Goal: Task Accomplishment & Management: Complete application form

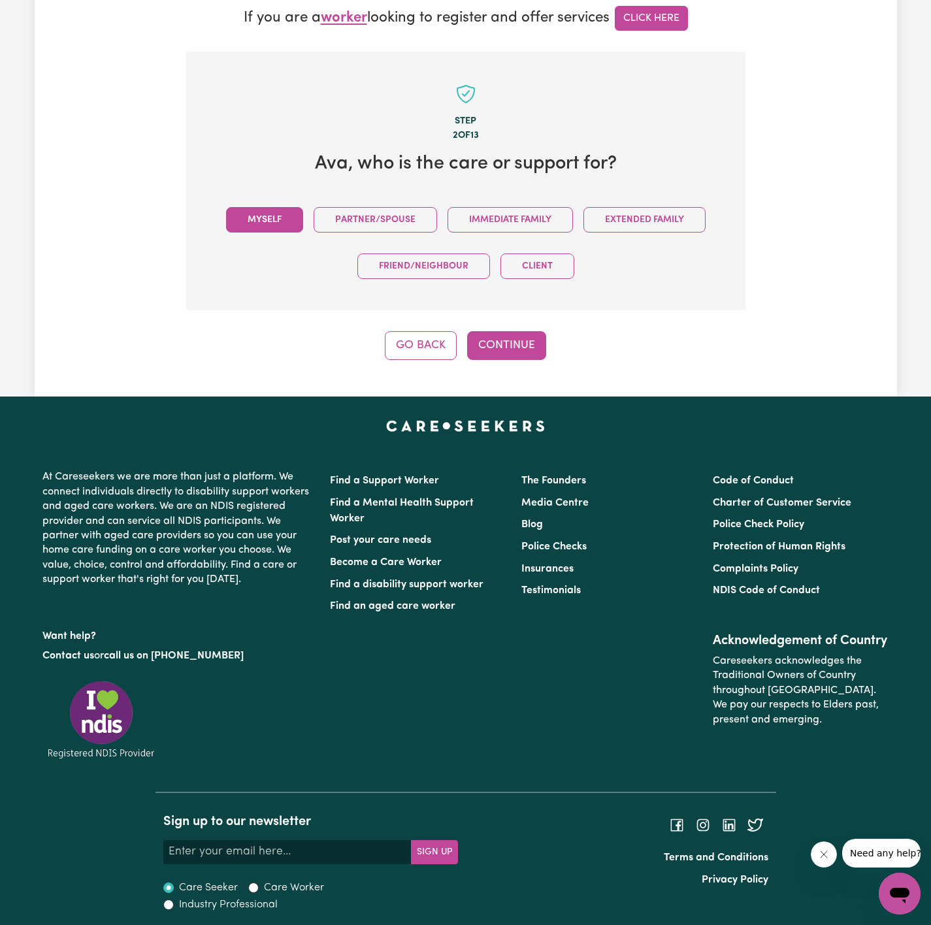
click at [291, 223] on button "Myself" at bounding box center [264, 219] width 77 height 25
click at [491, 334] on button "Continue" at bounding box center [506, 345] width 79 height 29
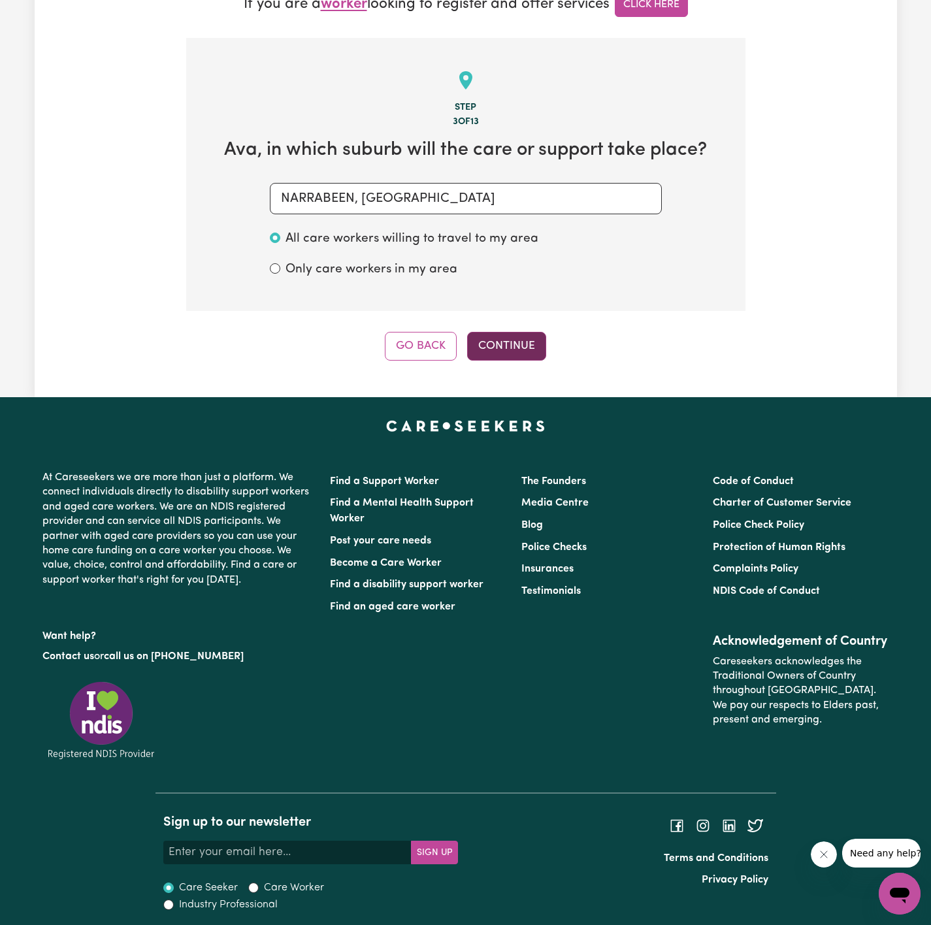
click at [500, 336] on button "Continue" at bounding box center [506, 346] width 79 height 29
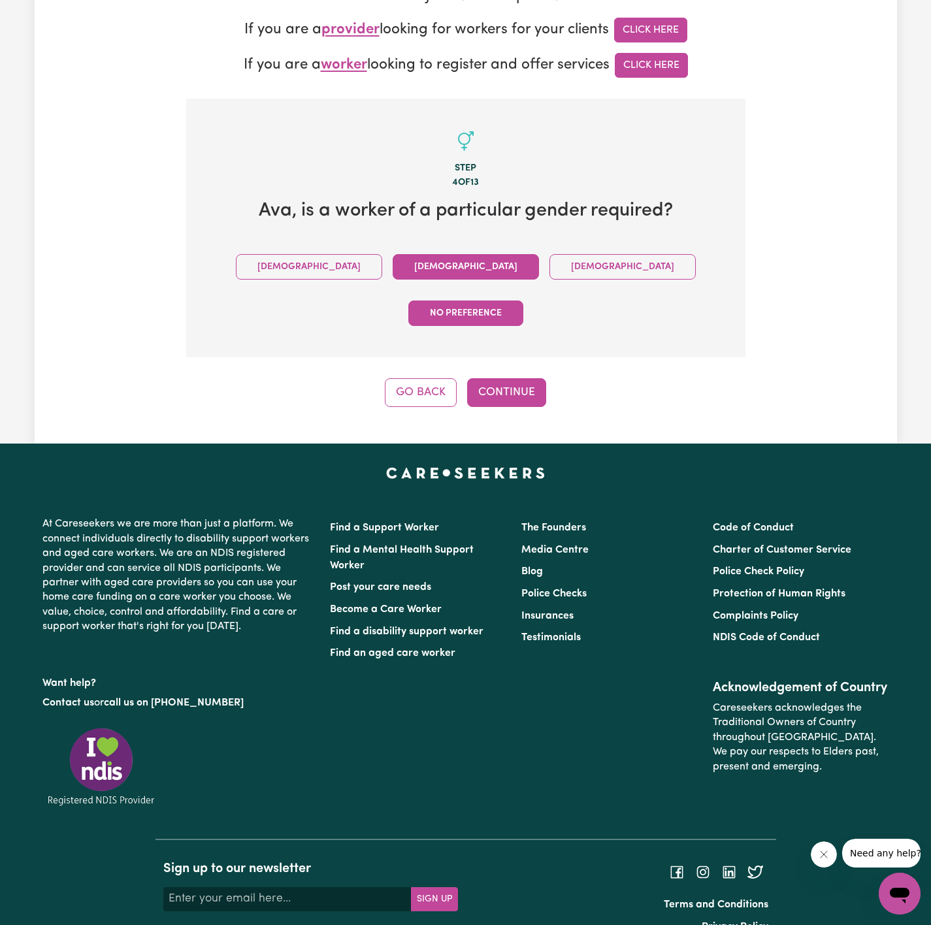
click at [408, 265] on button "Female" at bounding box center [466, 266] width 146 height 25
click at [491, 378] on button "Continue" at bounding box center [506, 392] width 79 height 29
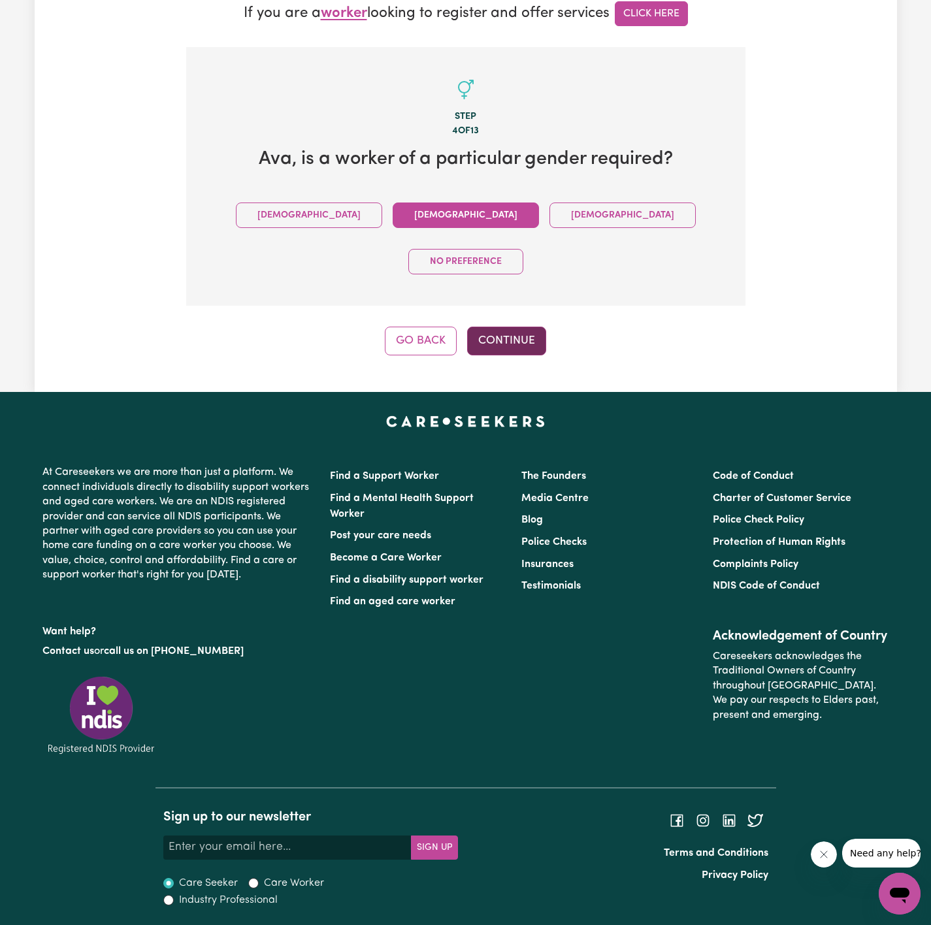
scroll to position [389, 0]
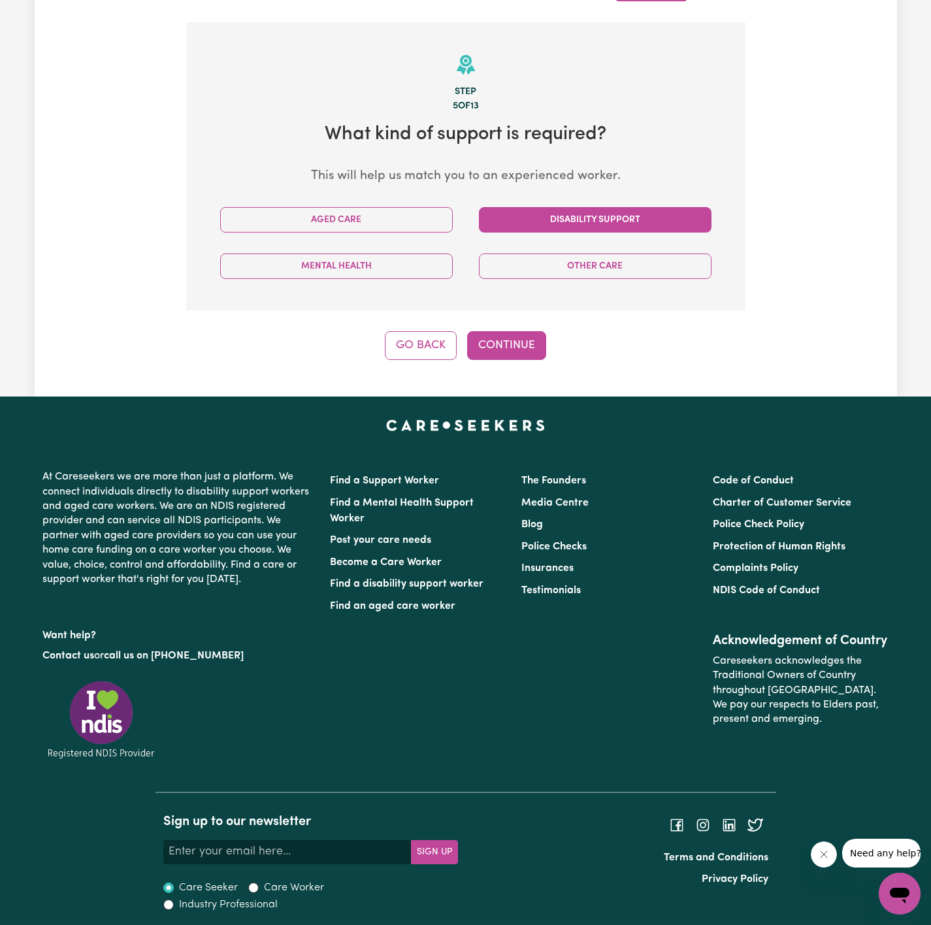
click at [525, 231] on button "Disability Support" at bounding box center [595, 219] width 233 height 25
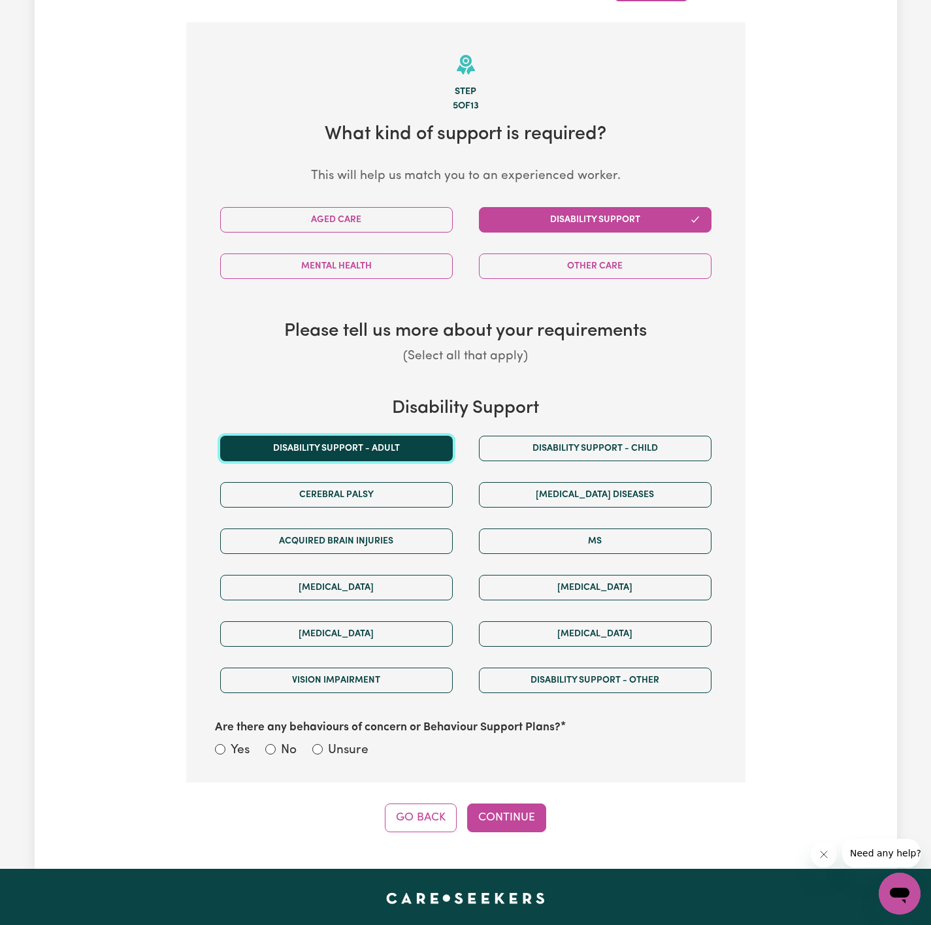
click at [416, 446] on button "Disability support - Adult" at bounding box center [336, 448] width 233 height 25
click at [357, 751] on label "Unsure" at bounding box center [348, 751] width 41 height 19
click at [361, 762] on div "Yes No Unsure" at bounding box center [466, 752] width 502 height 20
click at [334, 753] on label "Unsure" at bounding box center [348, 751] width 41 height 19
click at [323, 753] on input "Unsure" at bounding box center [317, 749] width 10 height 10
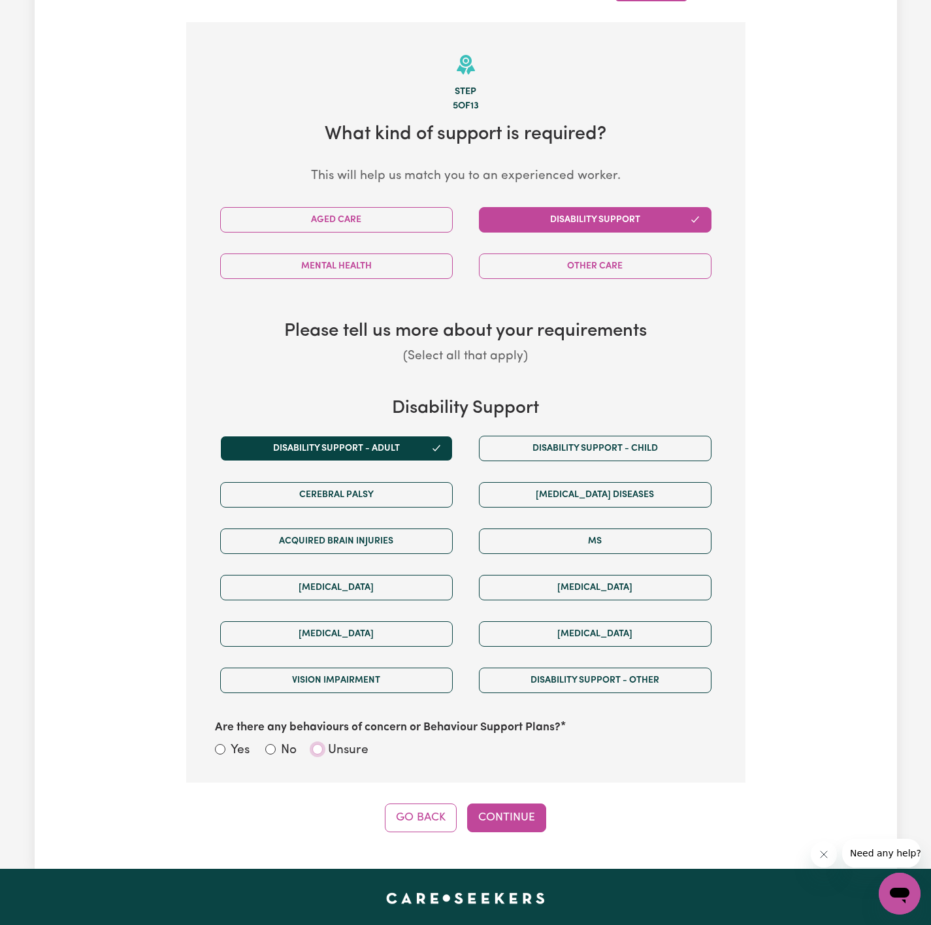
radio input "true"
click at [515, 822] on button "Continue" at bounding box center [506, 818] width 79 height 29
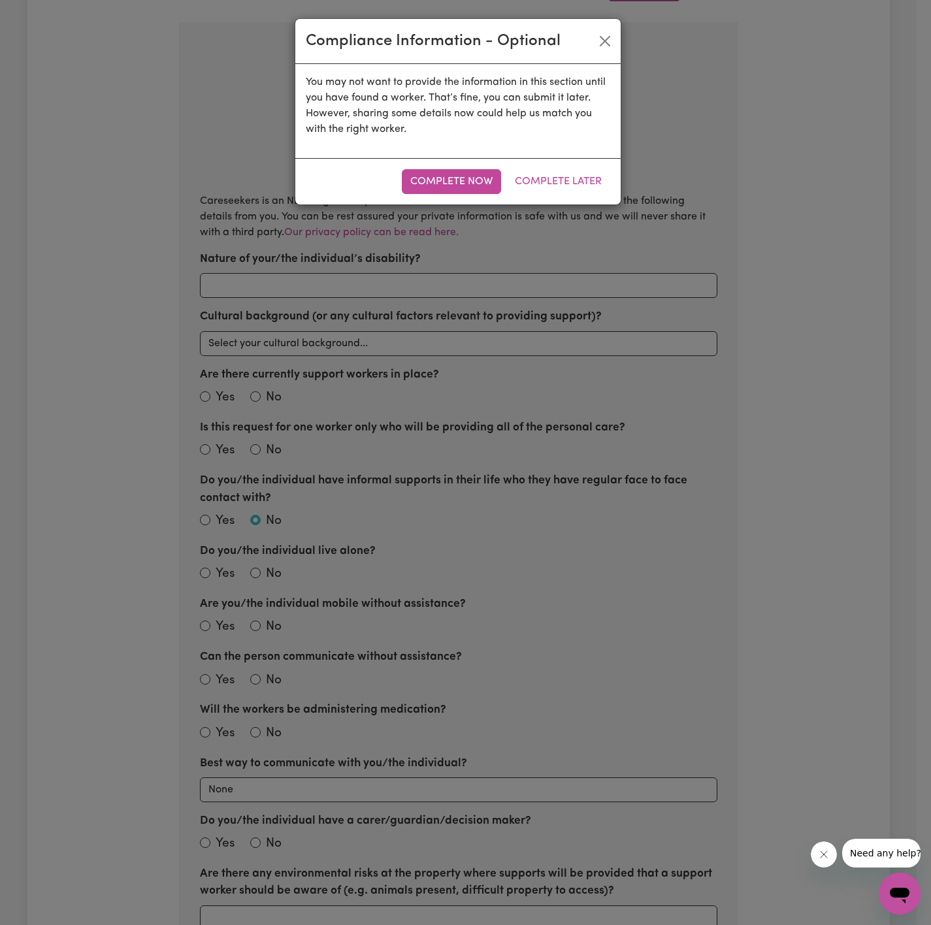
scroll to position [414, 0]
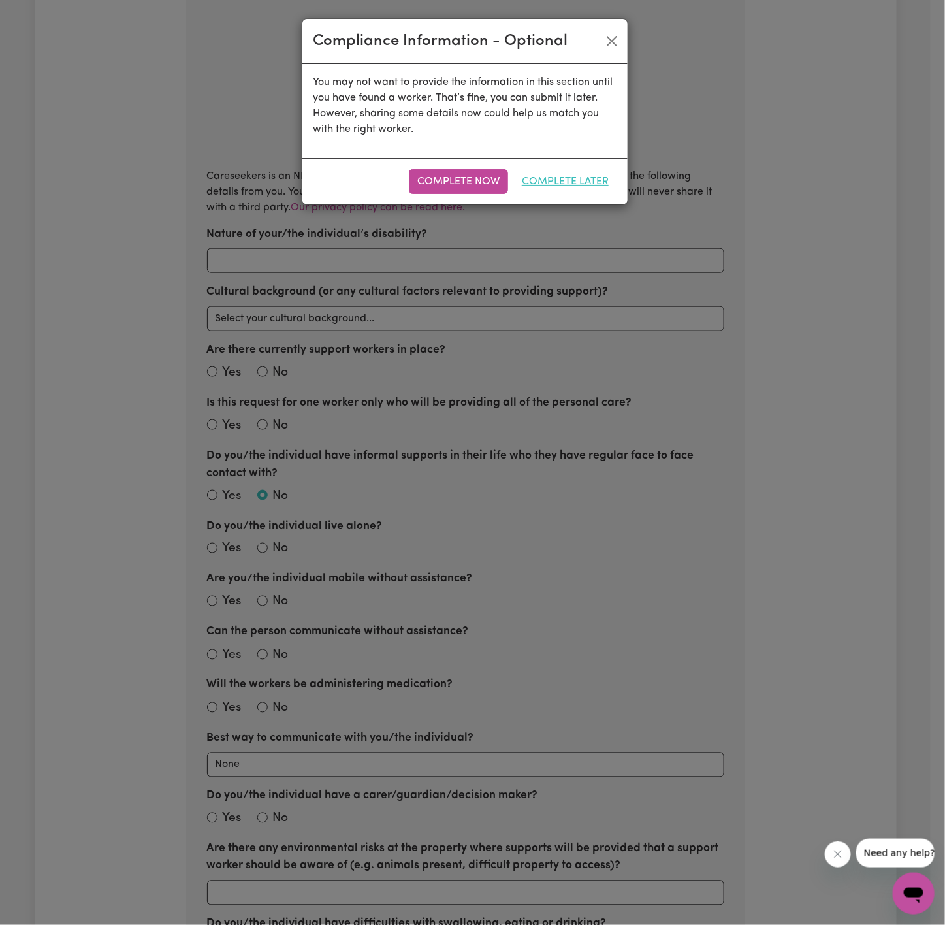
click at [561, 181] on button "Complete Later" at bounding box center [566, 181] width 104 height 25
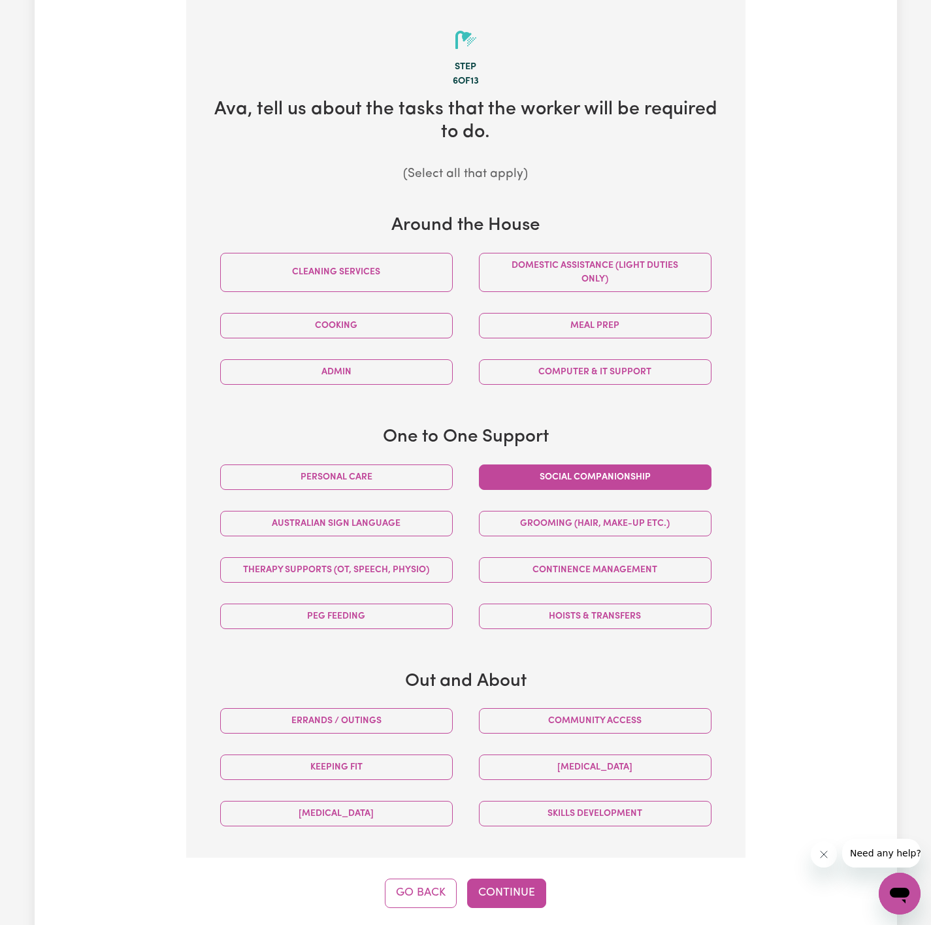
click at [573, 473] on button "Social companionship" at bounding box center [595, 477] width 233 height 25
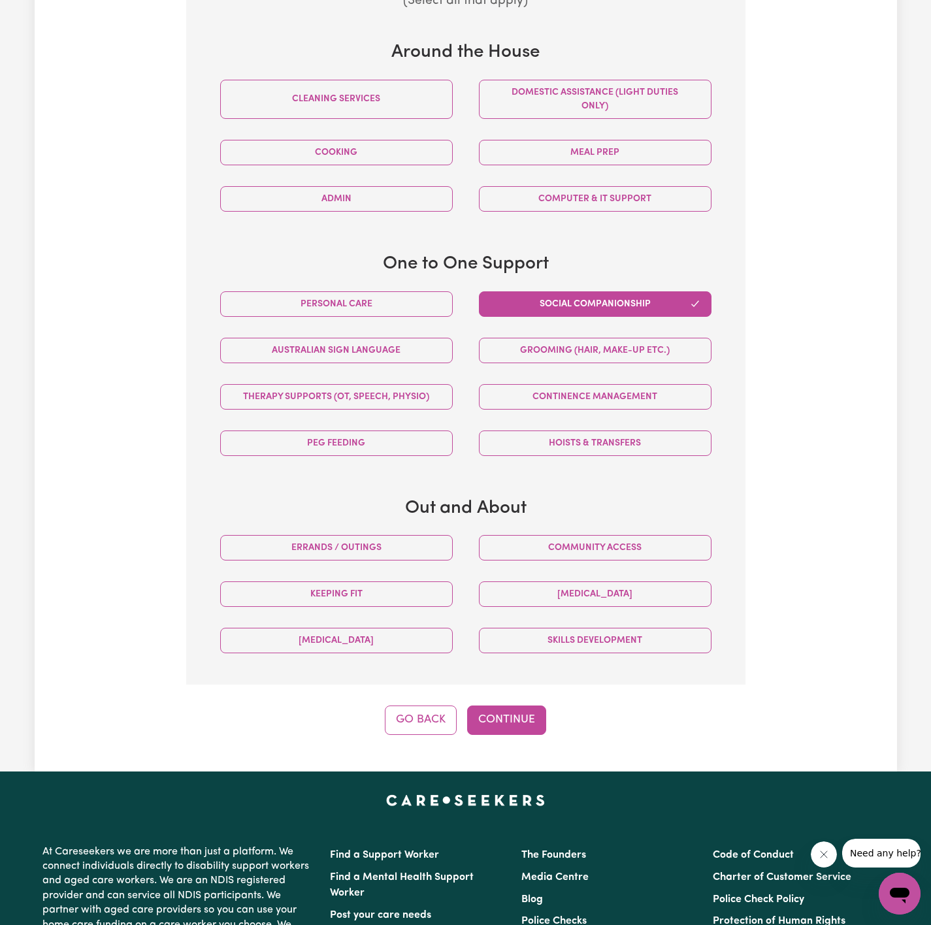
scroll to position [610, 0]
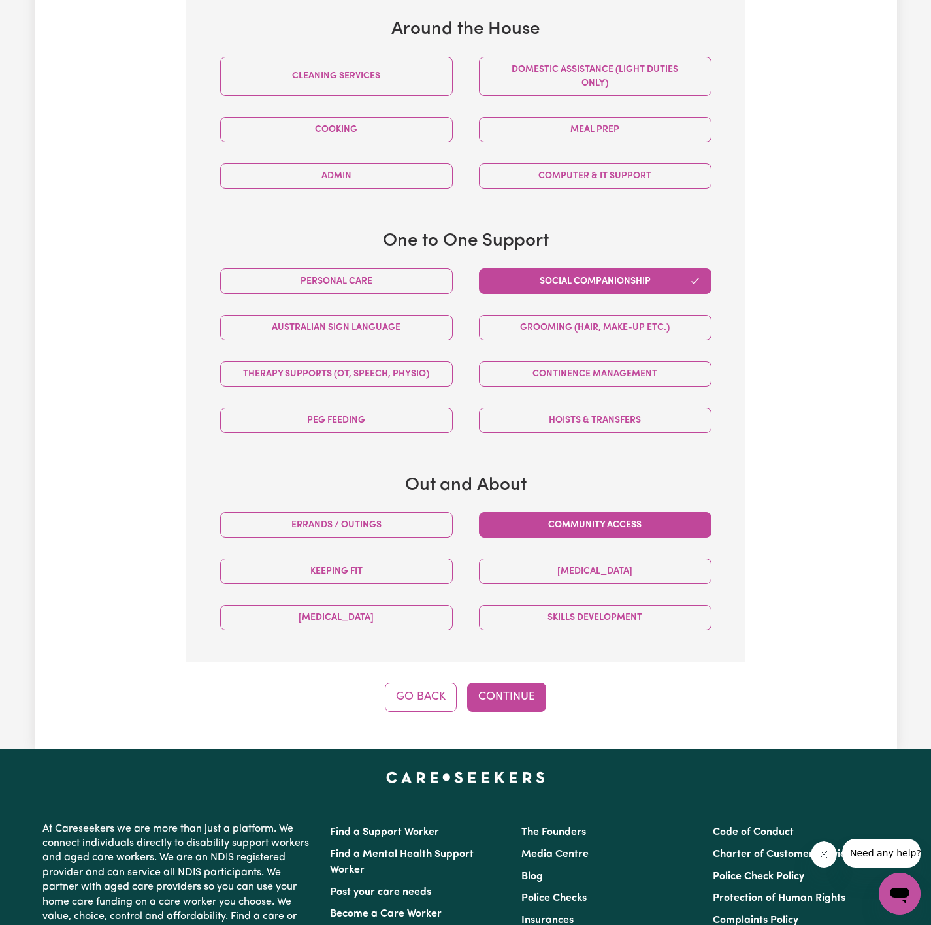
click at [567, 520] on button "Community access" at bounding box center [595, 524] width 233 height 25
click at [510, 696] on button "Continue" at bounding box center [506, 697] width 79 height 29
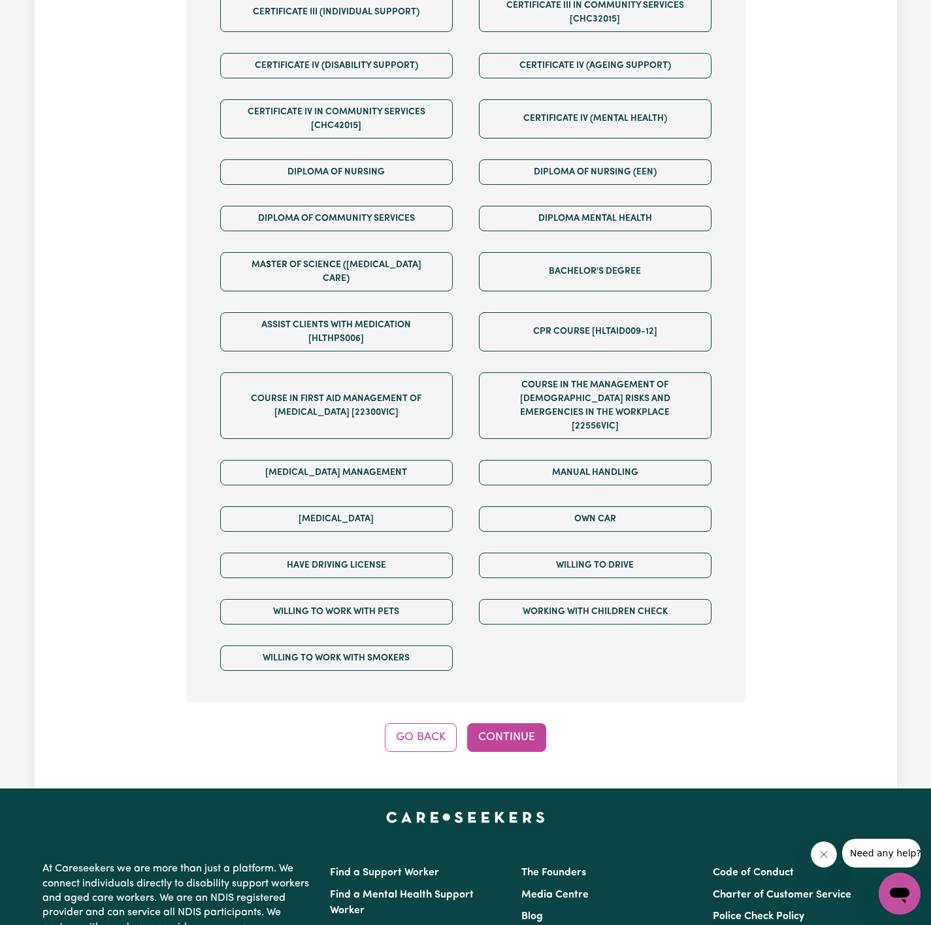
scroll to position [708, 0]
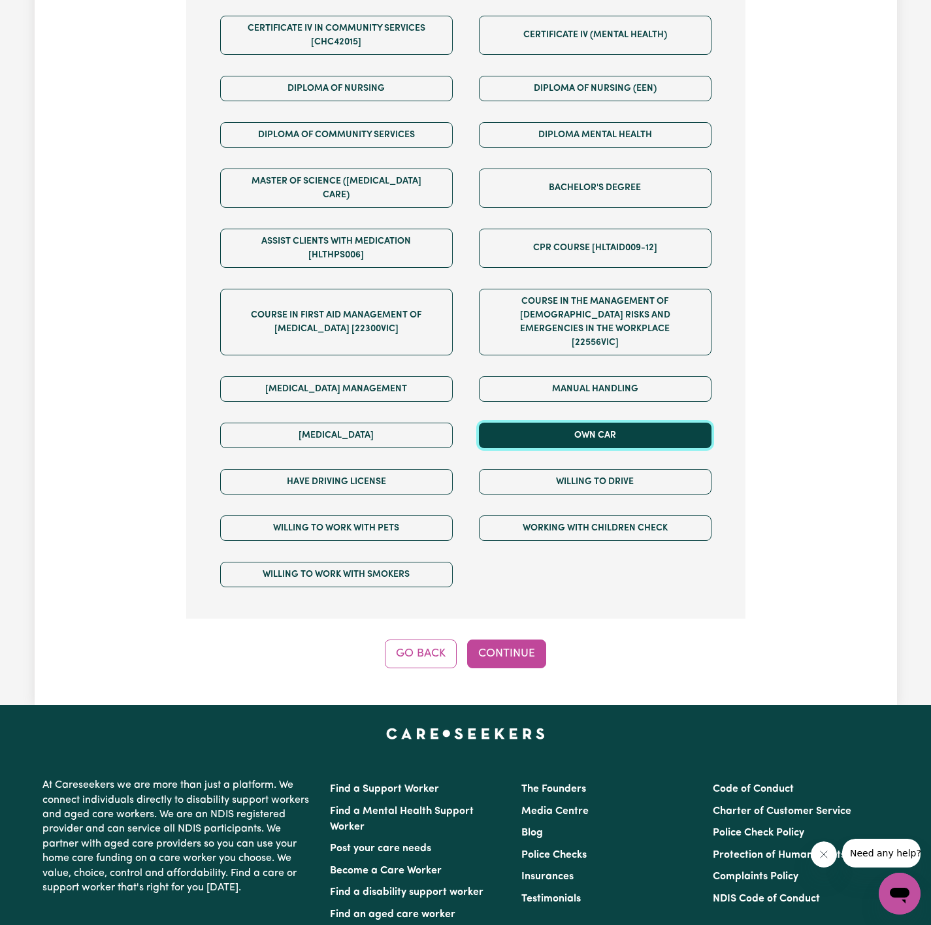
click at [514, 423] on button "Own Car" at bounding box center [595, 435] width 233 height 25
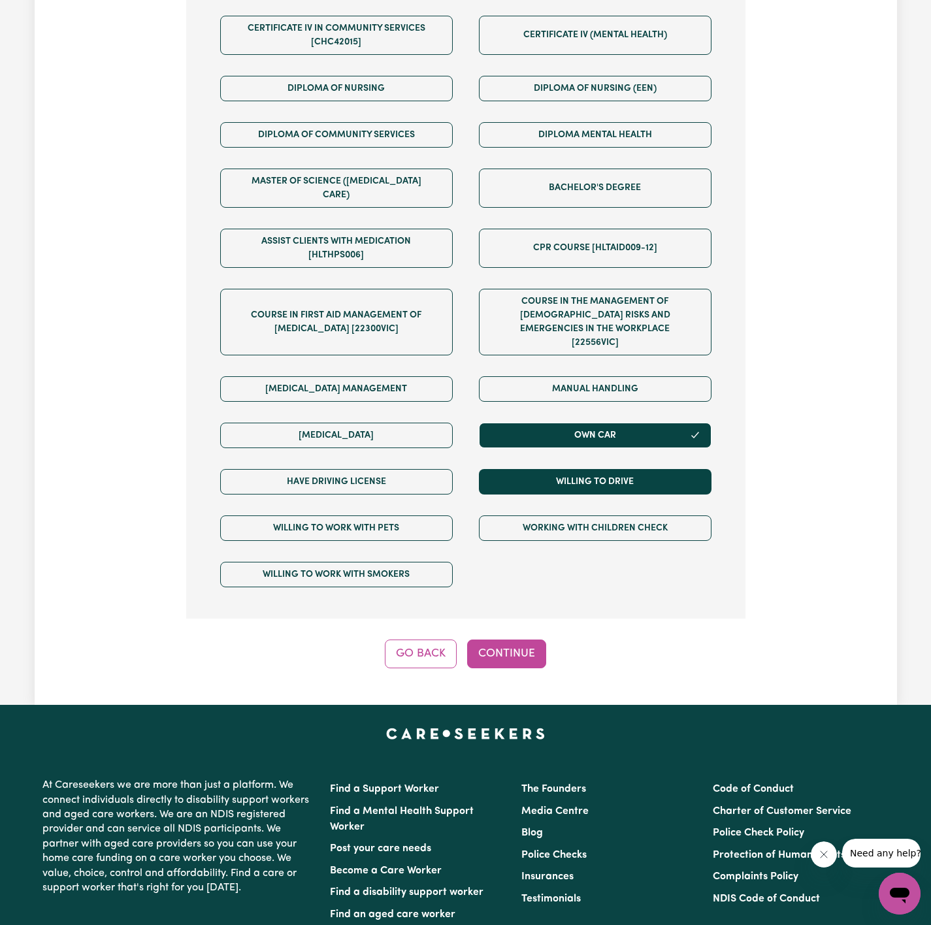
drag, startPoint x: 516, startPoint y: 444, endPoint x: 489, endPoint y: 473, distance: 40.2
click at [514, 459] on div "Willing to drive" at bounding box center [595, 482] width 259 height 46
drag, startPoint x: 433, startPoint y: 459, endPoint x: 487, endPoint y: 461, distance: 53.6
click at [434, 469] on button "Have driving license" at bounding box center [336, 481] width 233 height 25
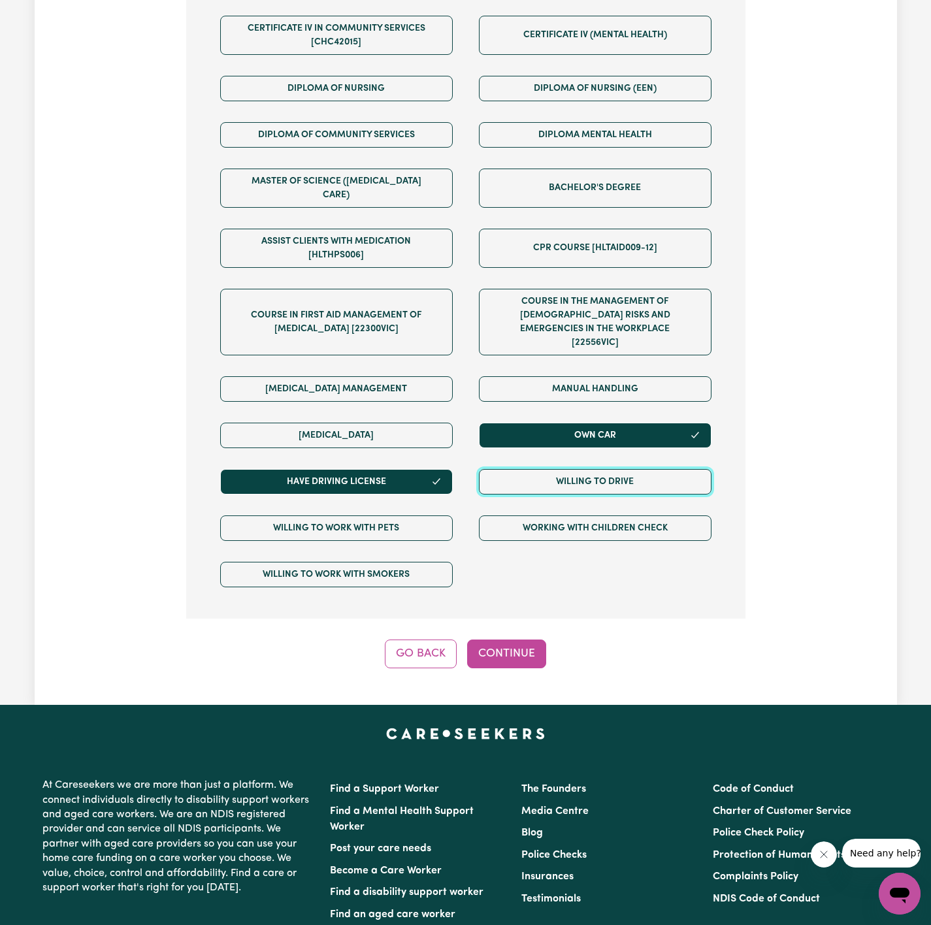
drag, startPoint x: 487, startPoint y: 461, endPoint x: 488, endPoint y: 484, distance: 22.9
click at [488, 469] on button "Willing to drive" at bounding box center [595, 481] width 233 height 25
click at [504, 640] on button "Continue" at bounding box center [506, 654] width 79 height 29
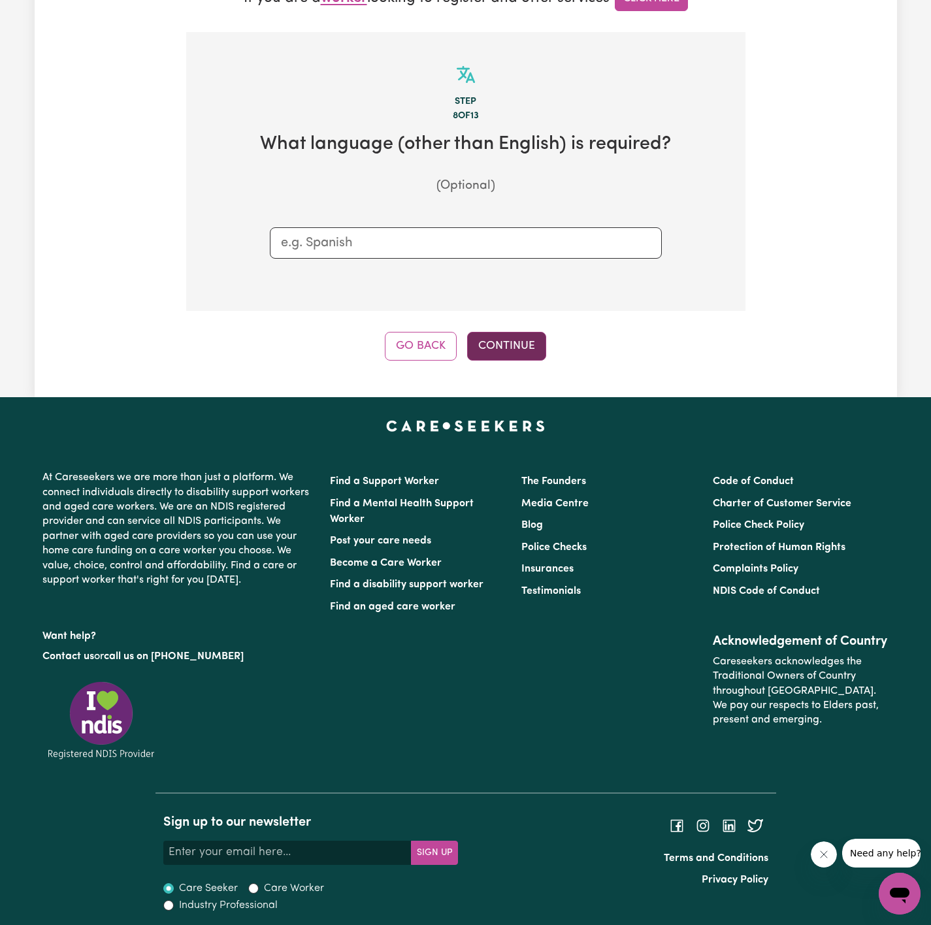
click at [497, 342] on button "Continue" at bounding box center [506, 346] width 79 height 29
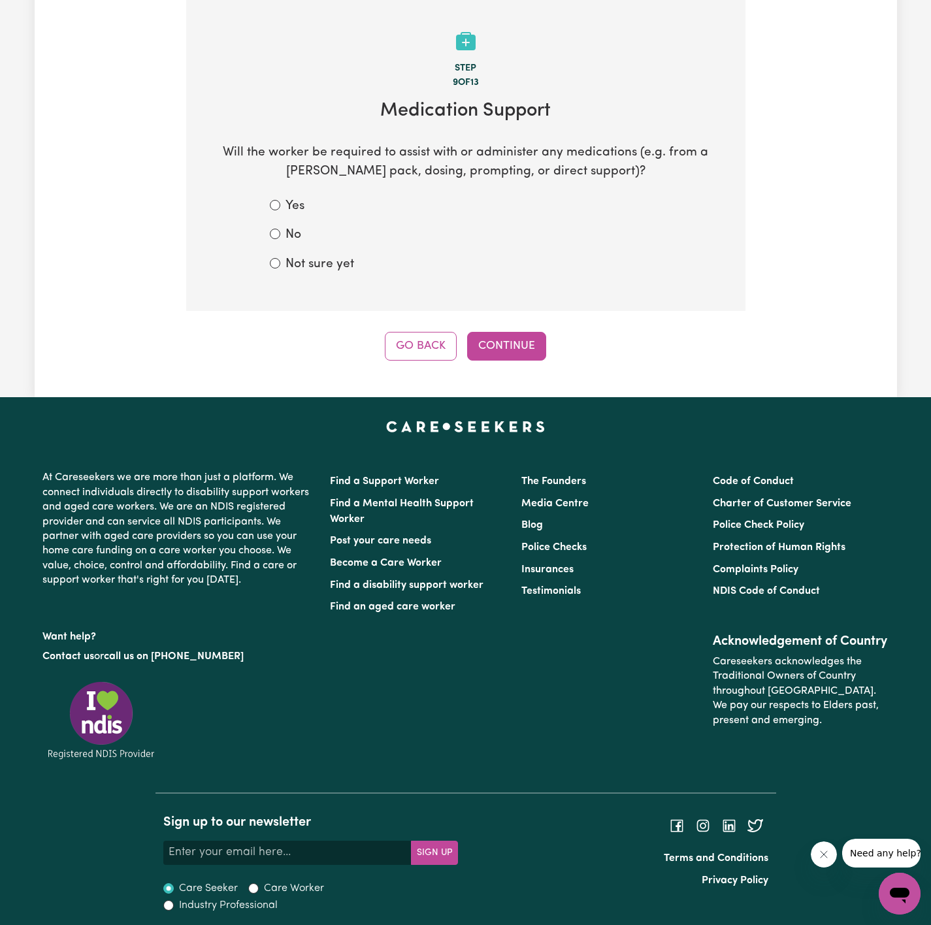
click at [297, 241] on label "No" at bounding box center [293, 235] width 16 height 19
click at [280, 239] on input "No" at bounding box center [275, 234] width 10 height 10
radio input "true"
click at [500, 346] on button "Continue" at bounding box center [506, 346] width 79 height 29
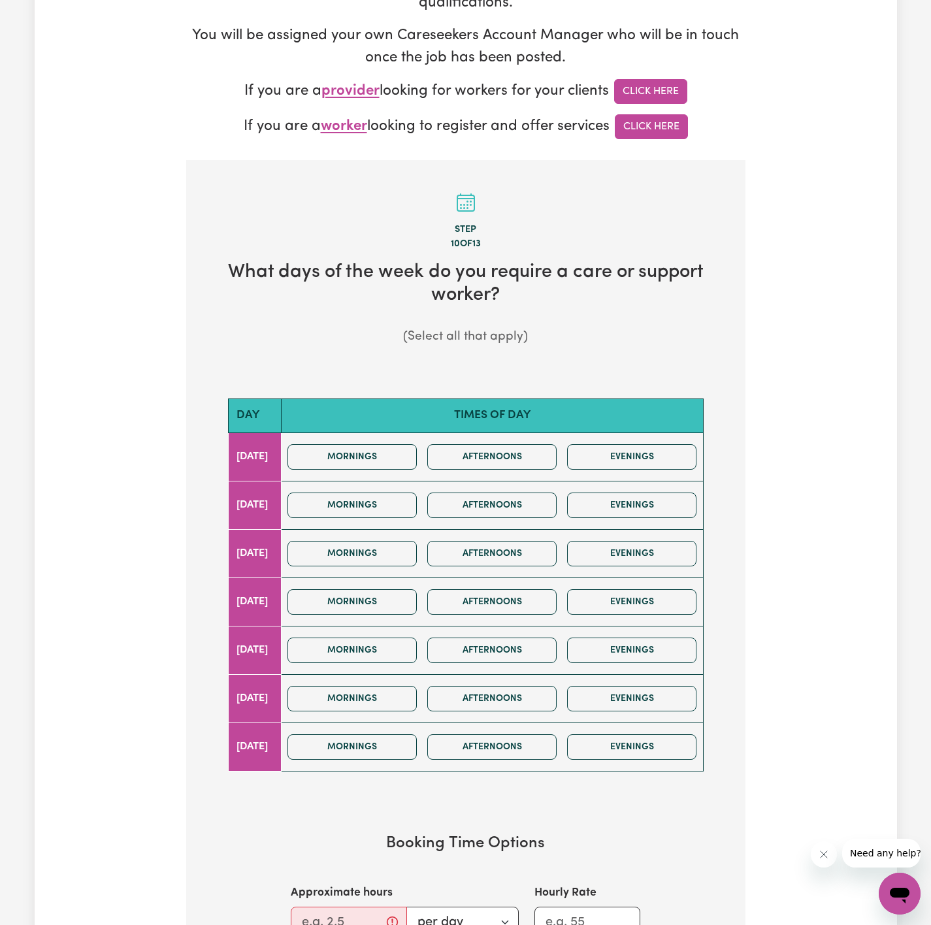
scroll to position [490, 0]
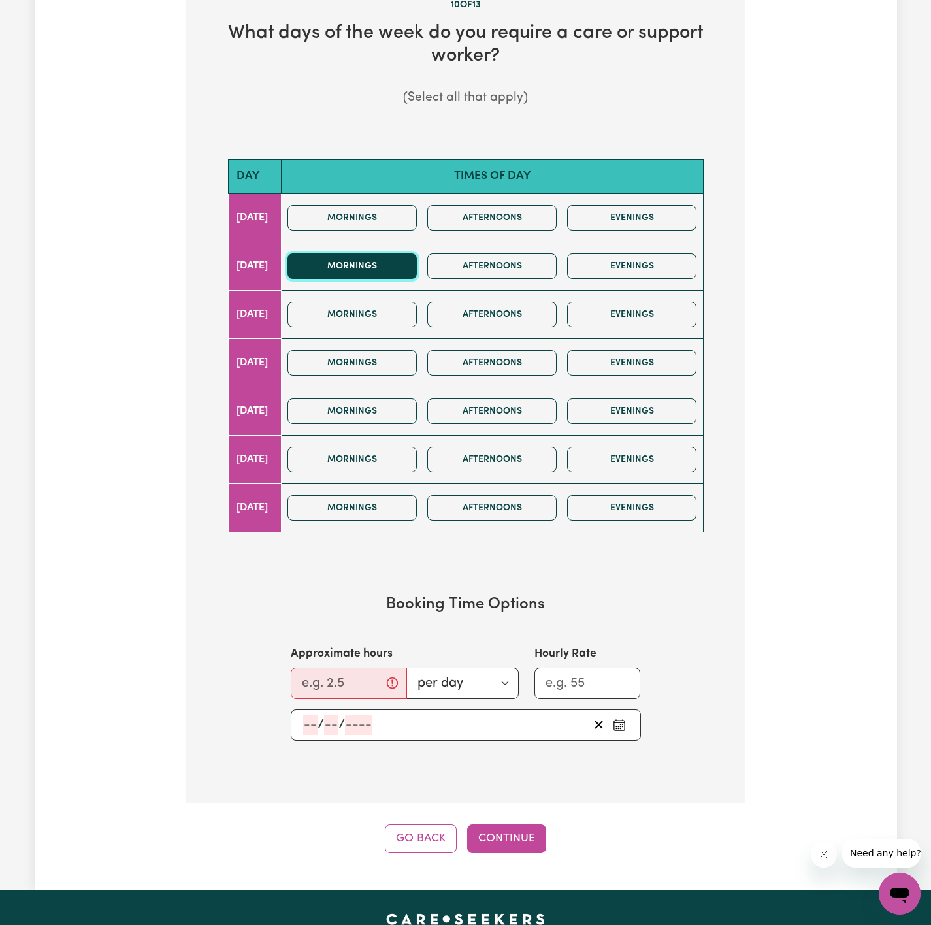
drag, startPoint x: 396, startPoint y: 277, endPoint x: 433, endPoint y: 274, distance: 37.3
click at [399, 275] on button "Mornings" at bounding box center [351, 265] width 129 height 25
click at [459, 275] on button "Afternoons" at bounding box center [491, 265] width 129 height 25
click at [346, 680] on input "Approximate hours" at bounding box center [349, 683] width 116 height 31
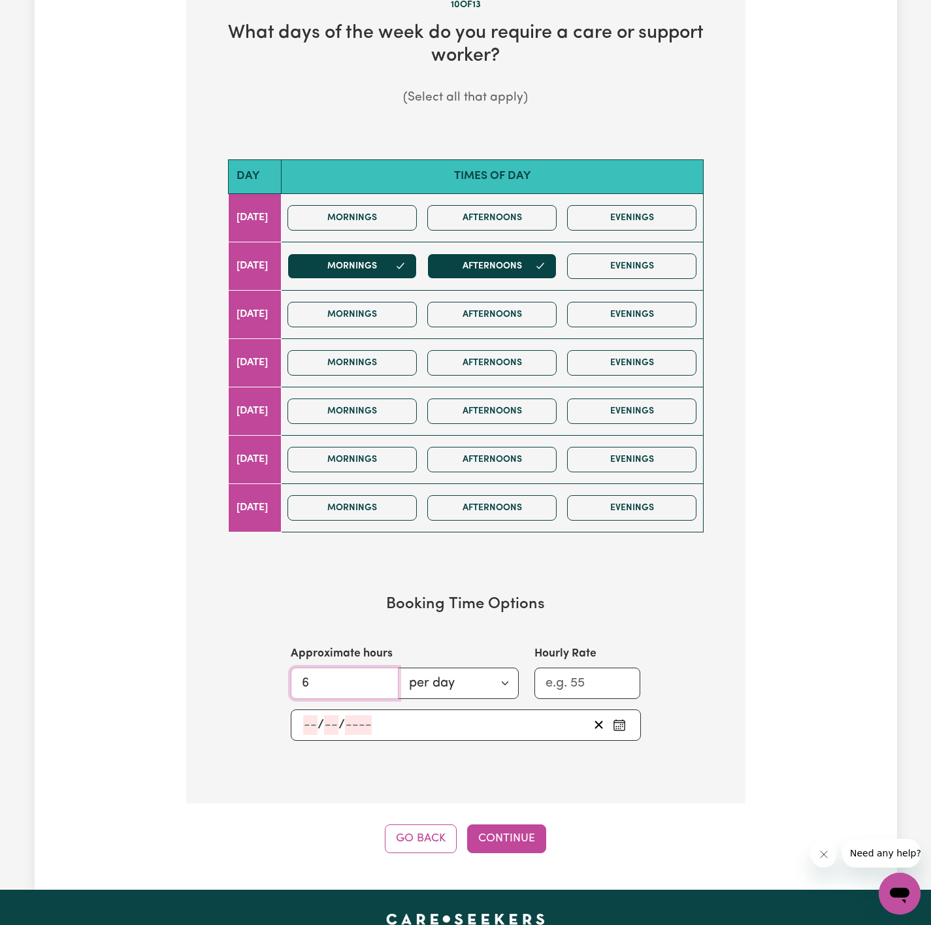
type input "6"
click at [306, 734] on input "number" at bounding box center [310, 725] width 14 height 20
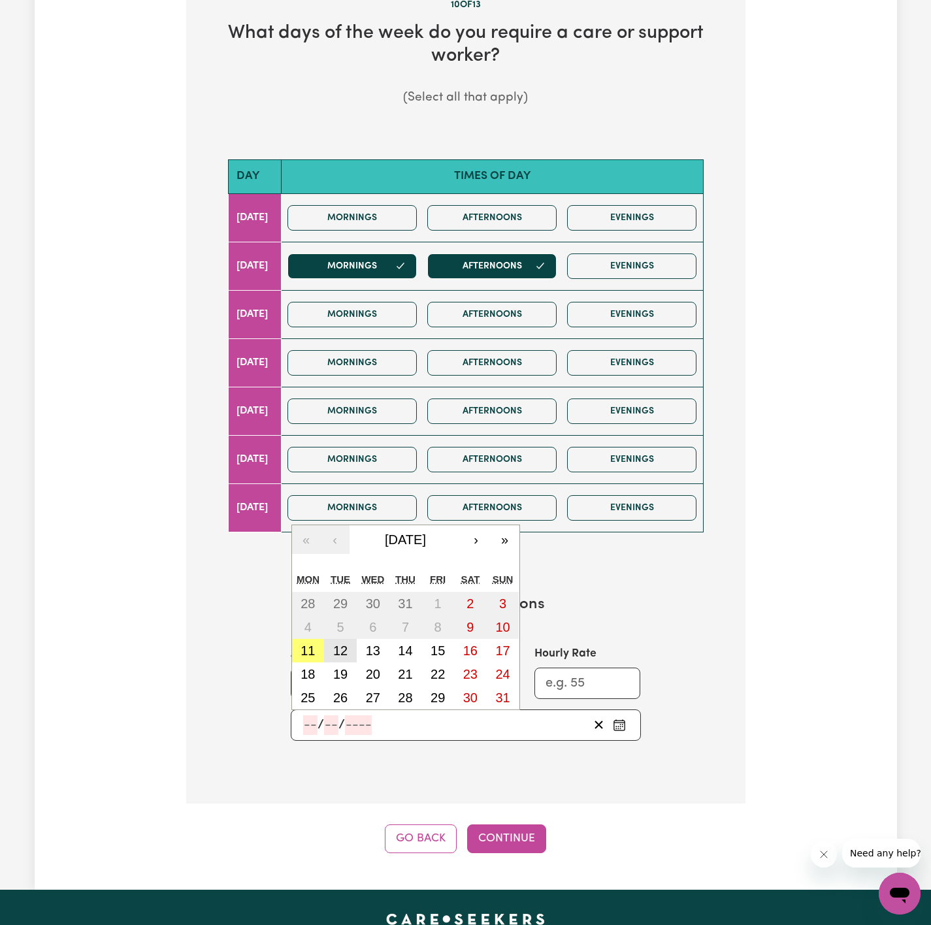
click at [337, 658] on abbr "12" at bounding box center [340, 651] width 14 height 14
type input "2025-08-12"
type input "12"
type input "8"
type input "2025"
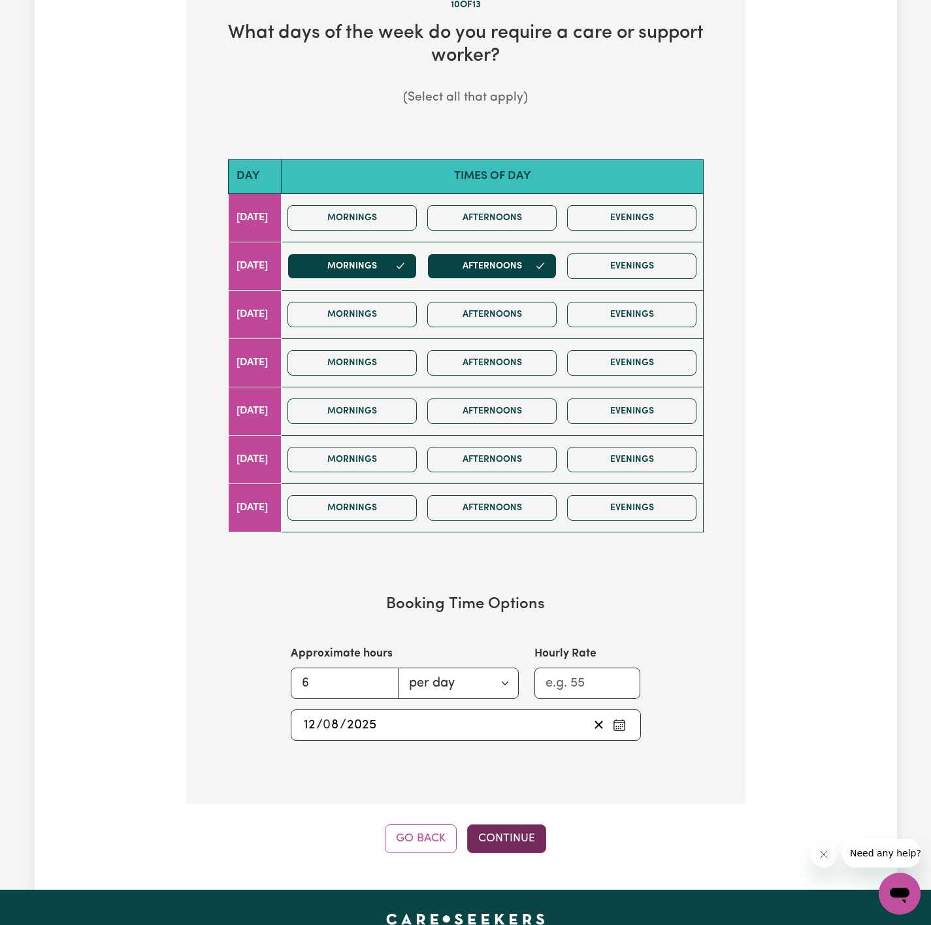
click at [515, 837] on button "Continue" at bounding box center [506, 838] width 79 height 29
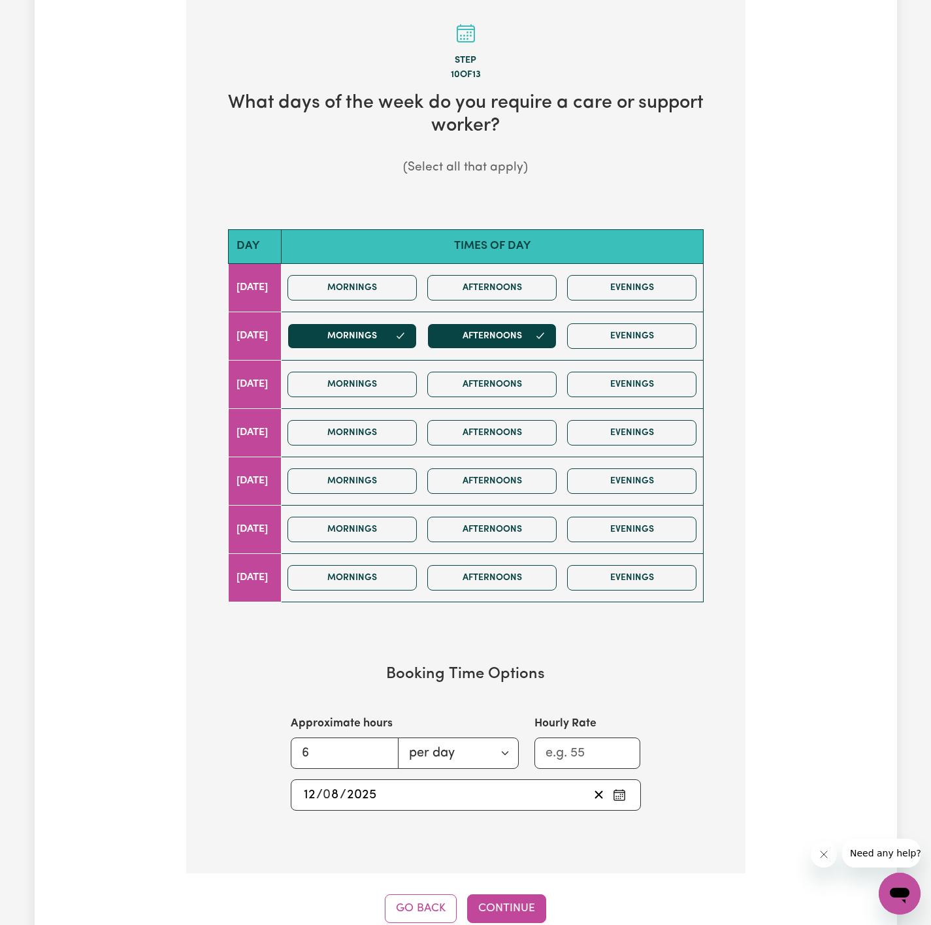
scroll to position [414, 0]
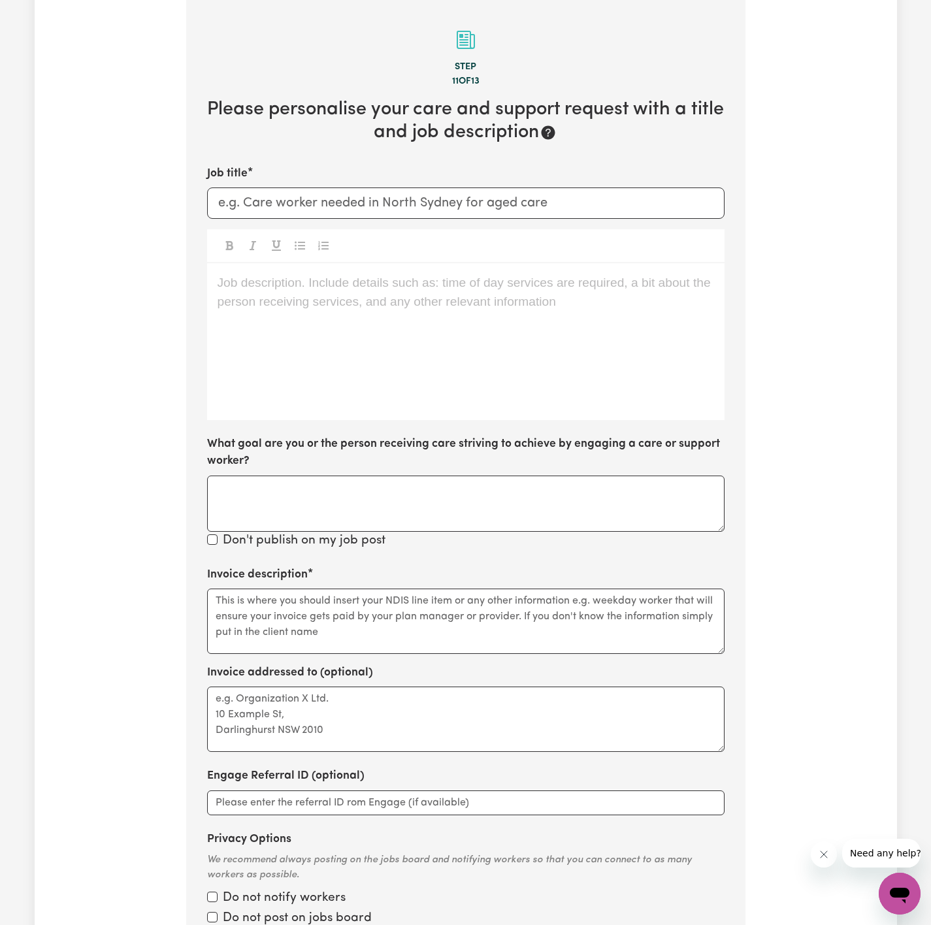
click at [637, 304] on div "Job description. Include details such as: time of day services are required, a …" at bounding box center [465, 341] width 517 height 157
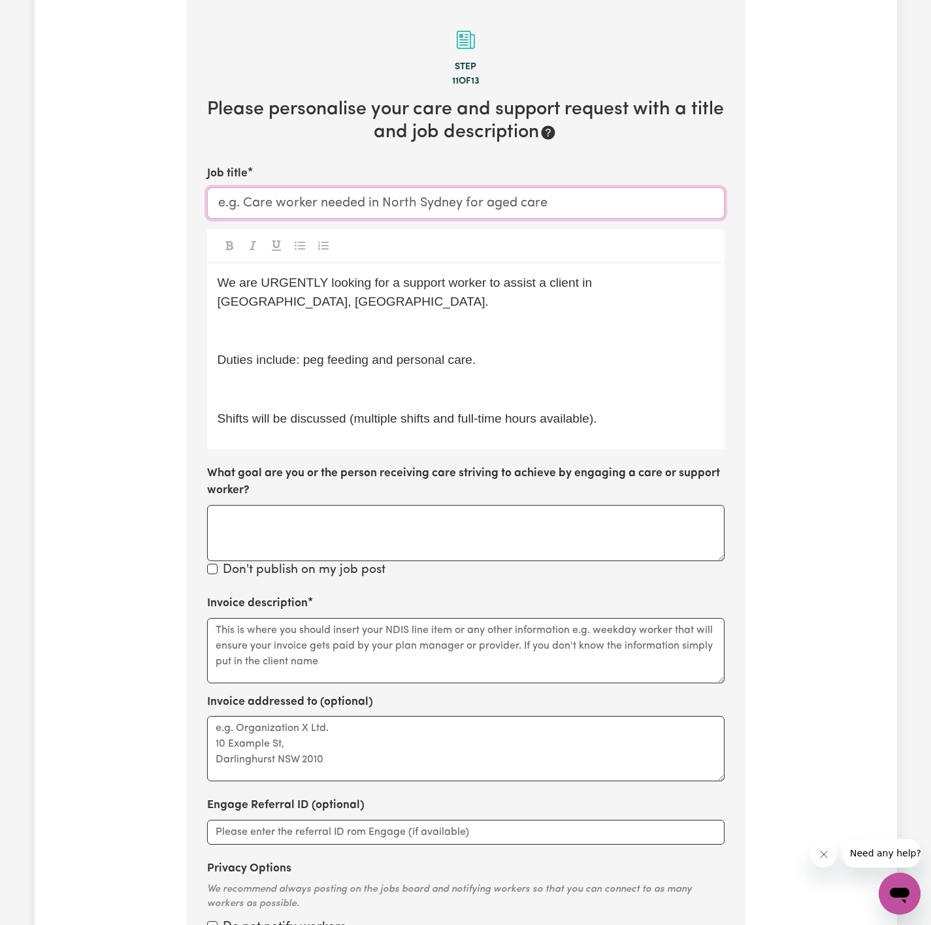
click at [573, 214] on input "Job title" at bounding box center [465, 202] width 517 height 31
click at [473, 204] on input "Female Support Worker Needed In Narrabeen, NSW" at bounding box center [465, 202] width 517 height 31
click at [459, 204] on input "Female Support Worker Needed In Narrabeen, NSW" at bounding box center [465, 202] width 517 height 31
click at [514, 214] on input "Female Support Worker Needed In Narrabeen, NSW" at bounding box center [465, 202] width 517 height 31
drag, startPoint x: 537, startPoint y: 206, endPoint x: 425, endPoint y: 201, distance: 111.8
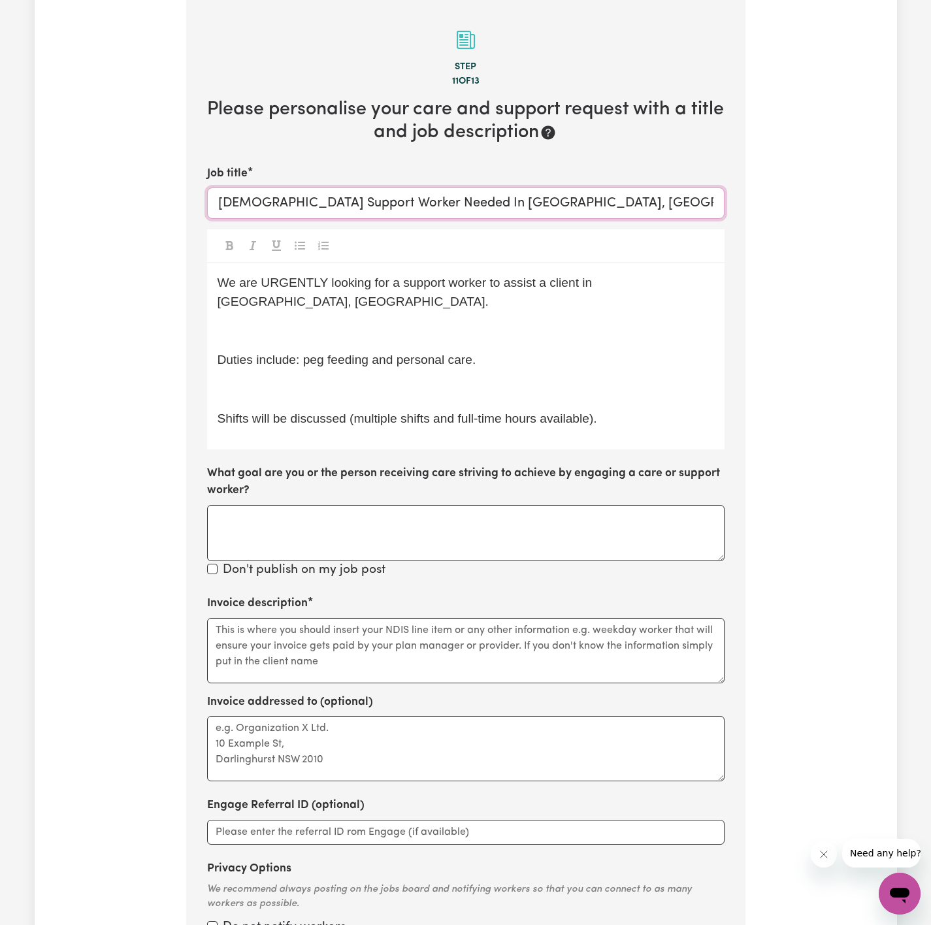
click at [425, 201] on input "Female Support Worker Needed In Narrabeen, NSW" at bounding box center [465, 202] width 517 height 31
type input "Female Support Worker Needed In Narrabeen, NSW"
click at [395, 287] on span "We are URGENTLY looking for a support worker to assist a client in Narrabeen, N…" at bounding box center [407, 292] width 378 height 33
click at [451, 310] on p "We are URGENTLY looking for a female support worker to assist a client in Narra…" at bounding box center [466, 293] width 497 height 38
click at [439, 323] on p "﻿" at bounding box center [466, 331] width 497 height 19
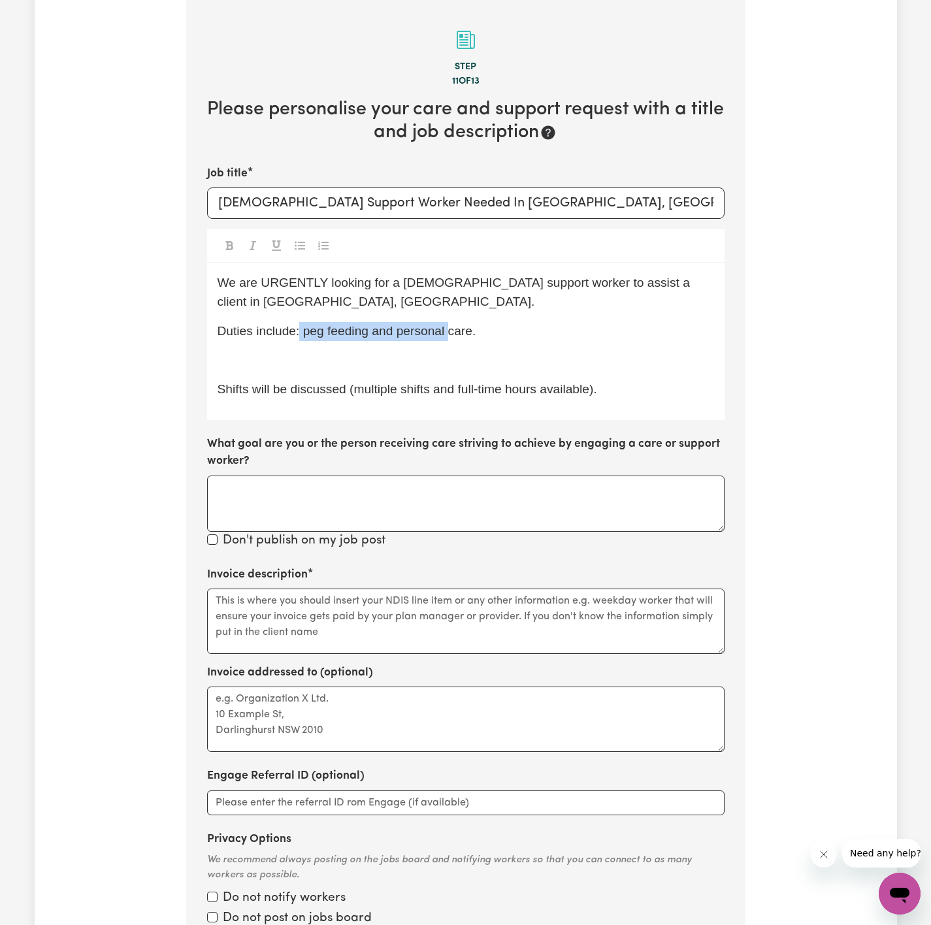
drag, startPoint x: 302, startPoint y: 338, endPoint x: 459, endPoint y: 339, distance: 156.8
click at [457, 338] on span "Duties include: peg feeding and personal care." at bounding box center [347, 331] width 259 height 14
click at [422, 346] on div "We are URGENTLY looking for a female support worker to assist a client in Narra…" at bounding box center [465, 341] width 517 height 157
click at [422, 335] on p "Duties include:are." at bounding box center [466, 331] width 497 height 19
click at [583, 330] on p "Duties include: community access and social companionship" at bounding box center [466, 331] width 497 height 19
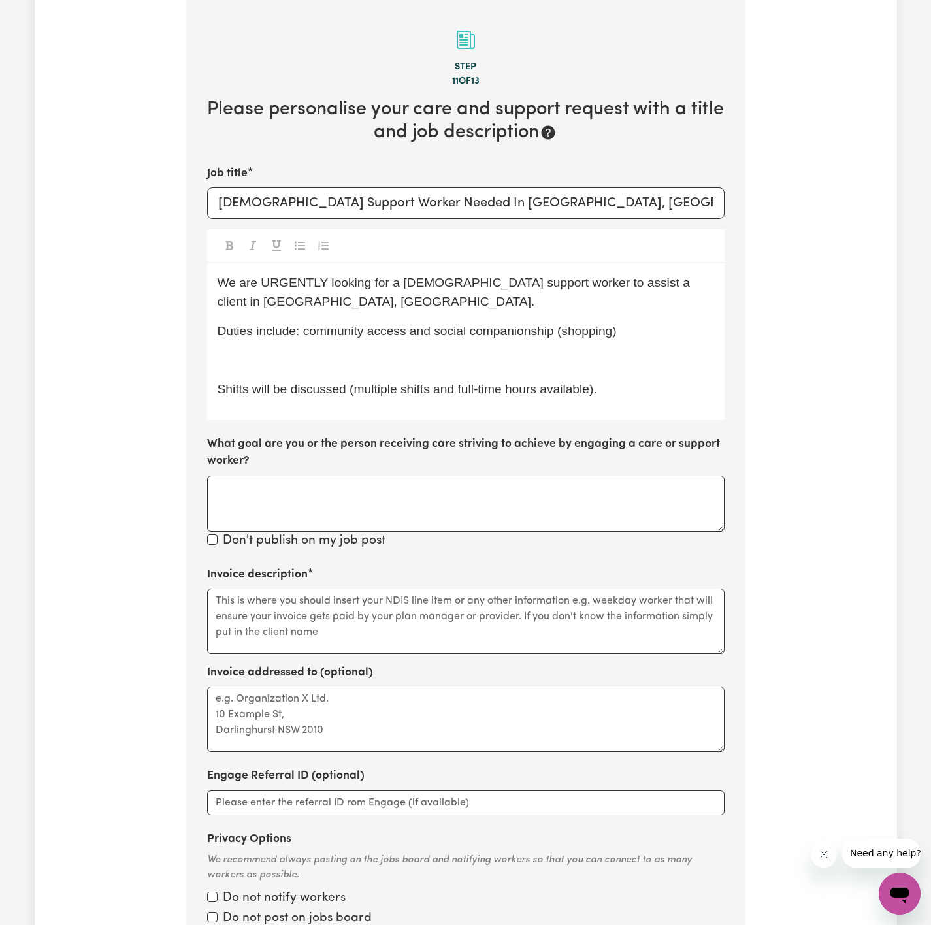
click at [530, 370] on p "﻿" at bounding box center [466, 360] width 497 height 19
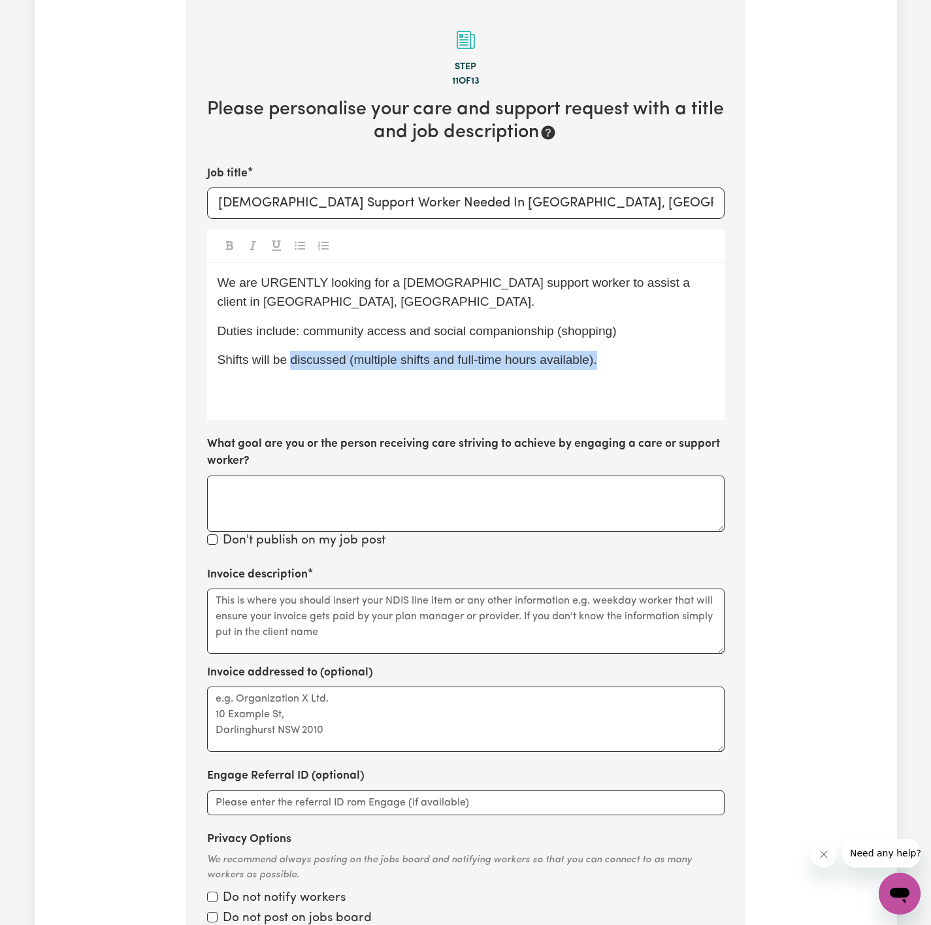
drag, startPoint x: 295, startPoint y: 361, endPoint x: 617, endPoint y: 371, distance: 322.9
click at [617, 370] on p "Shifts will be discussed (multiple shifts and full-time hours available)." at bounding box center [466, 360] width 497 height 19
click at [628, 333] on p "Duties include: community access and social companionship (shopping)" at bounding box center [466, 331] width 497 height 19
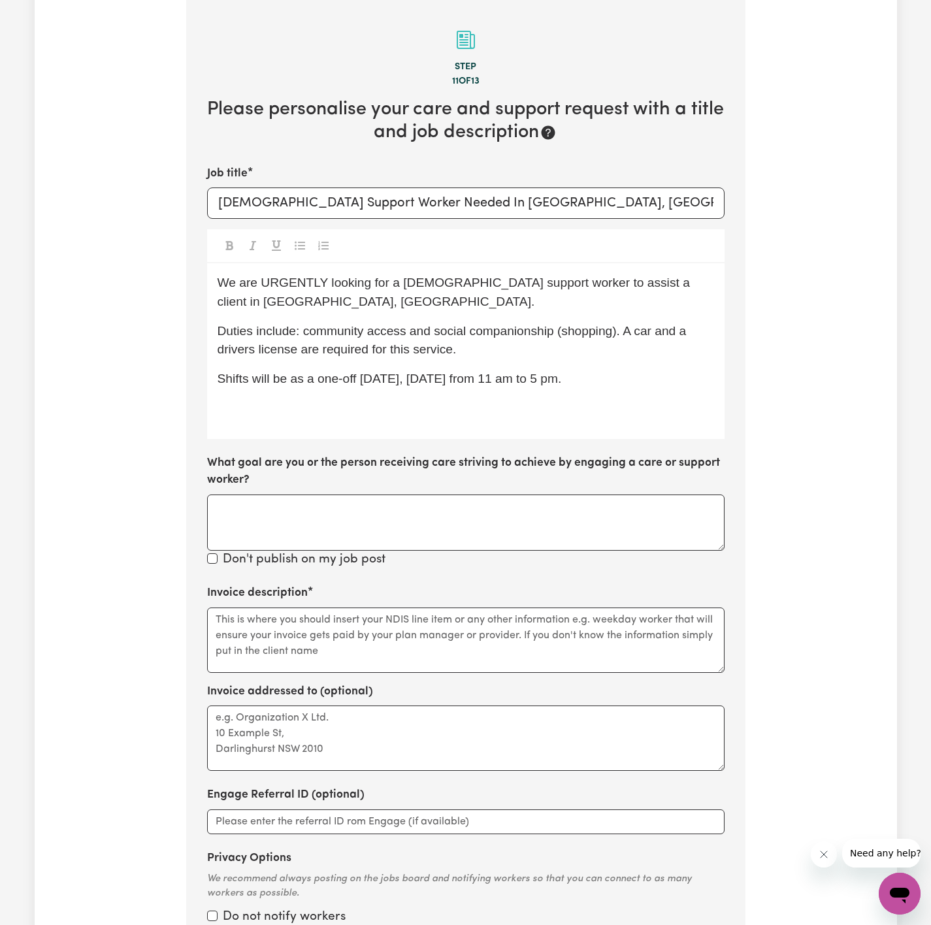
click at [655, 381] on p "Shifts will be as a one-off tomorrow, Tuesday 12/08 from 11 am to 5 pm." at bounding box center [466, 379] width 497 height 19
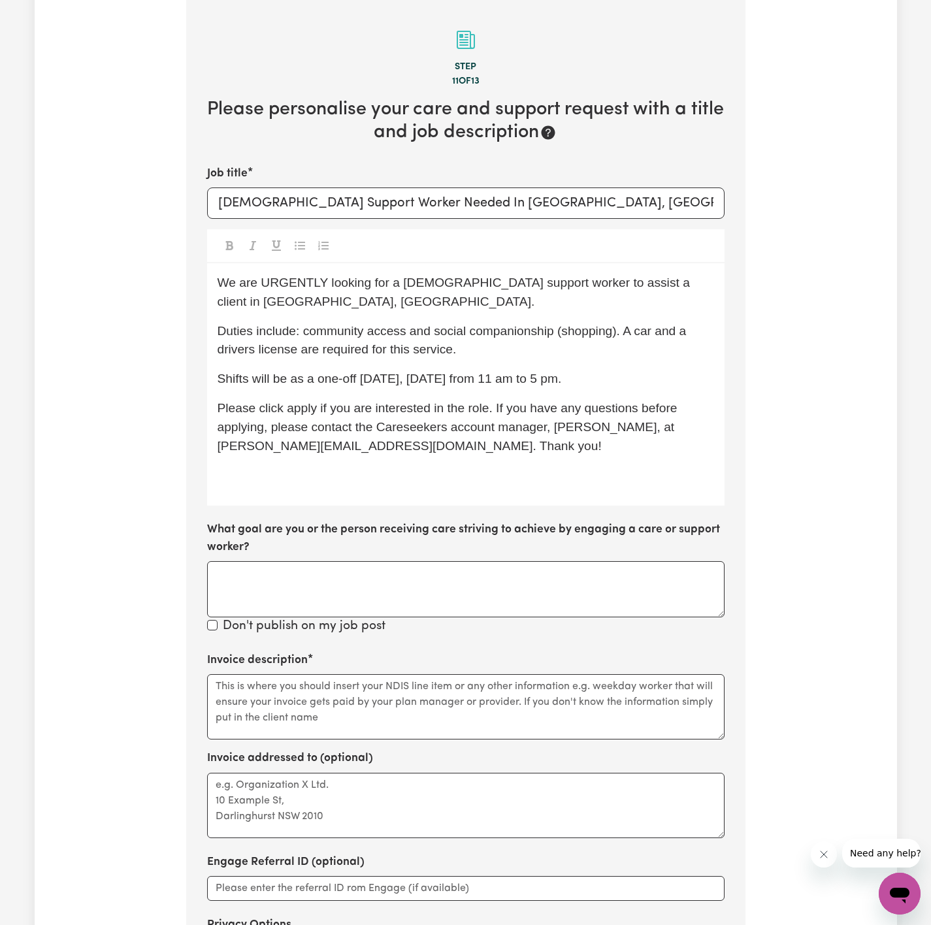
click at [318, 471] on p "﻿" at bounding box center [466, 475] width 497 height 19
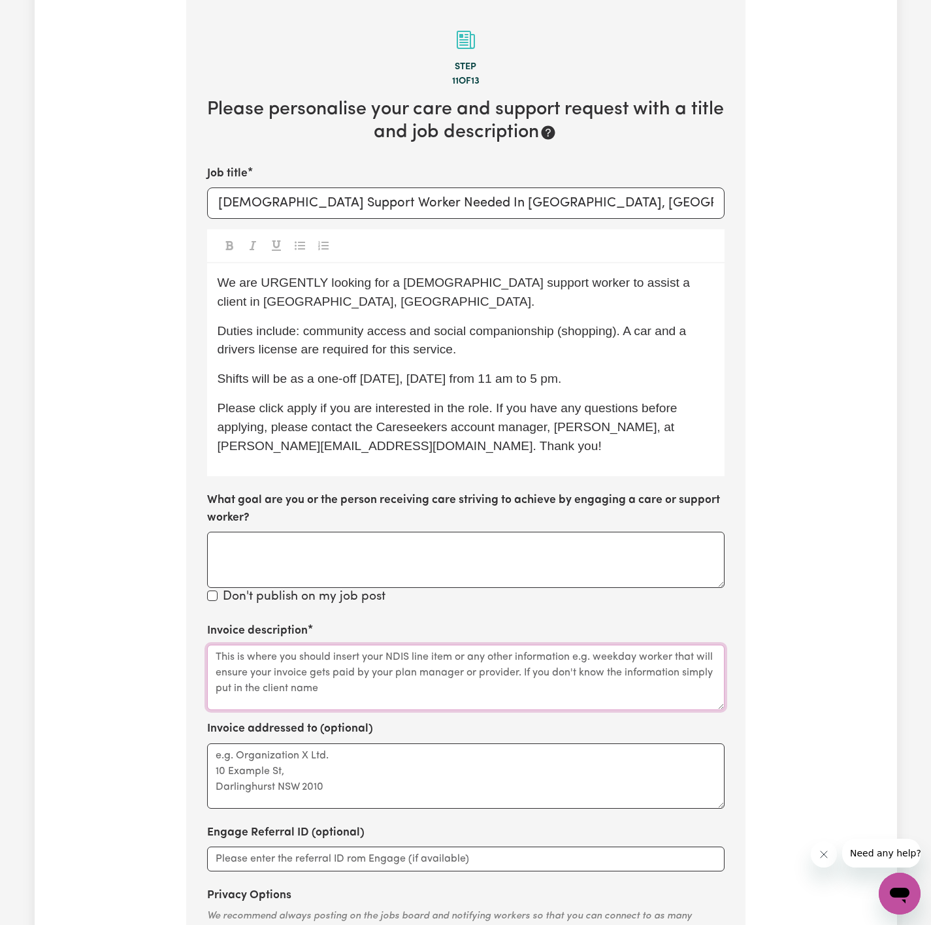
click at [380, 657] on textarea "Invoice description" at bounding box center [465, 677] width 517 height 65
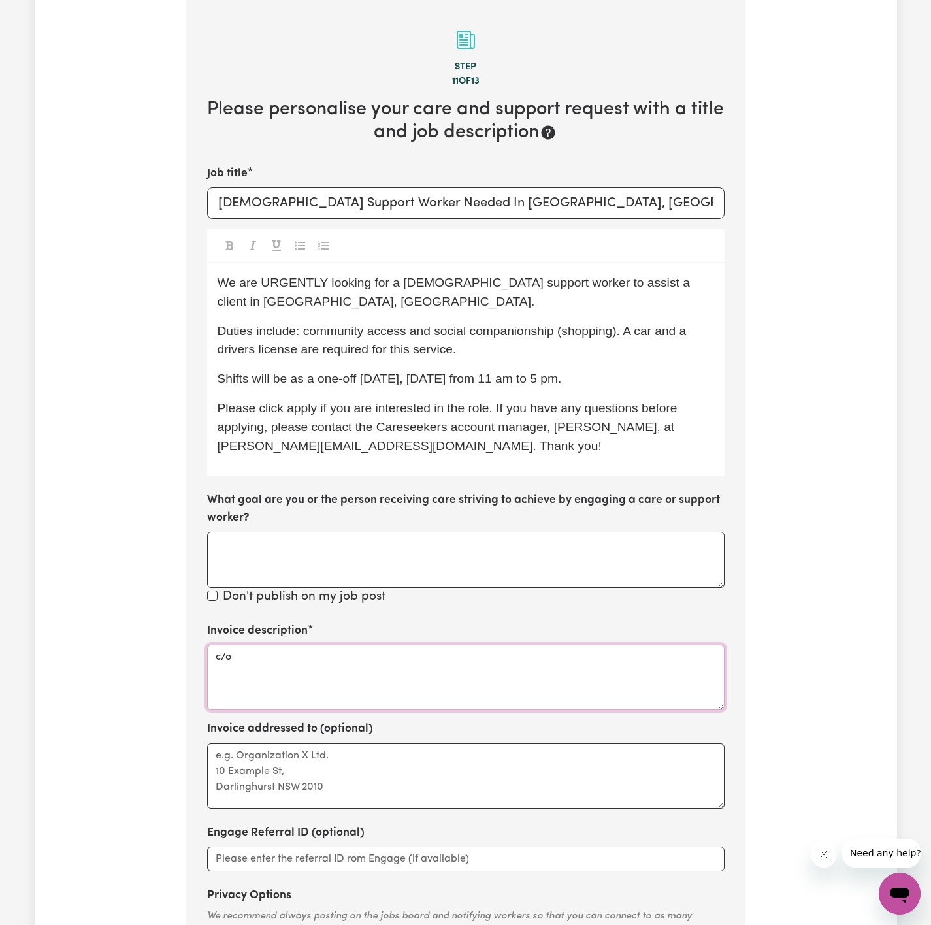
click at [290, 651] on textarea "c/o" at bounding box center [465, 677] width 517 height 65
paste textarea "I Need Care"
type textarea "c/o I Need Care"
click at [252, 755] on textarea "Invoice addressed to (optional)" at bounding box center [465, 775] width 517 height 65
paste textarea "I Need Care"
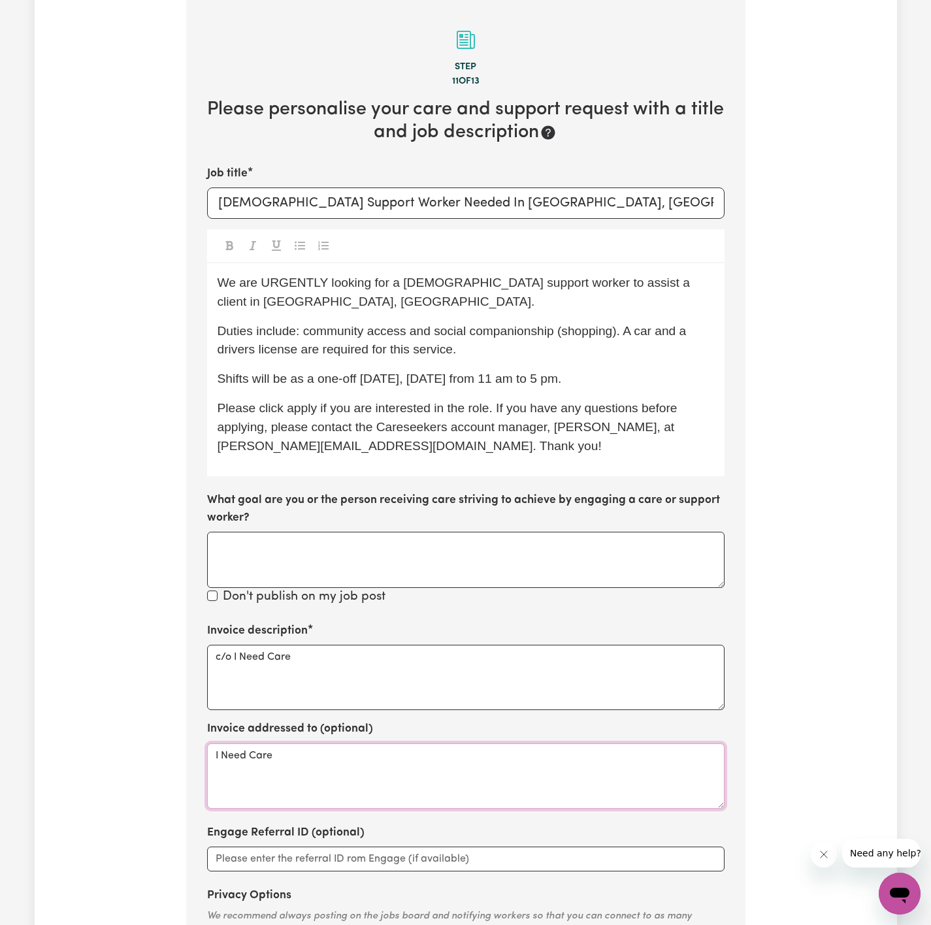
click at [216, 755] on textarea "I Need Care" at bounding box center [465, 775] width 517 height 65
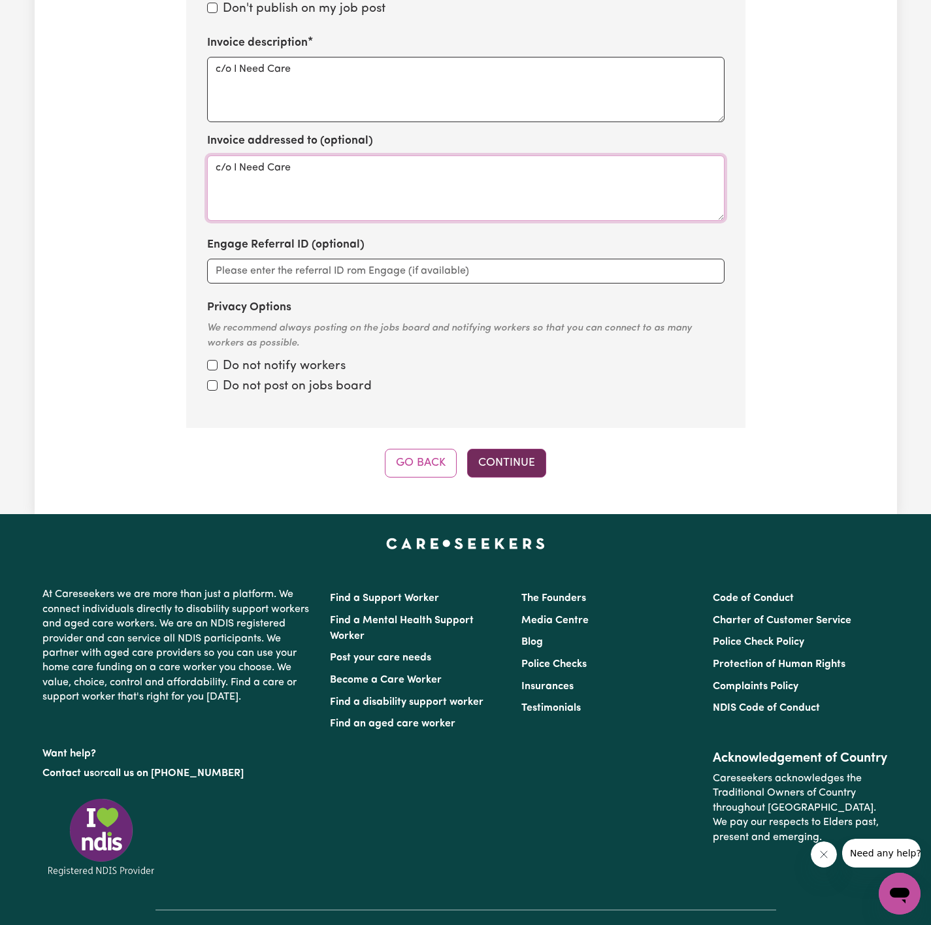
type textarea "c/o I Need Care"
click at [504, 472] on button "Continue" at bounding box center [506, 463] width 79 height 29
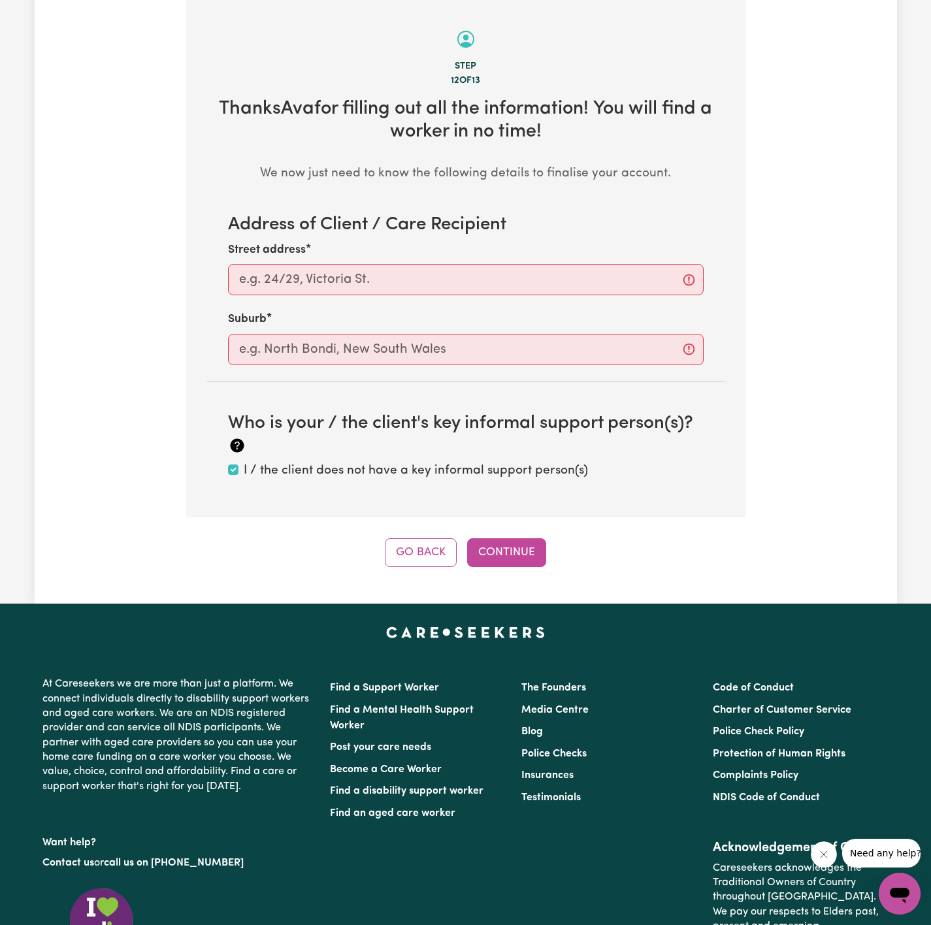
scroll to position [414, 0]
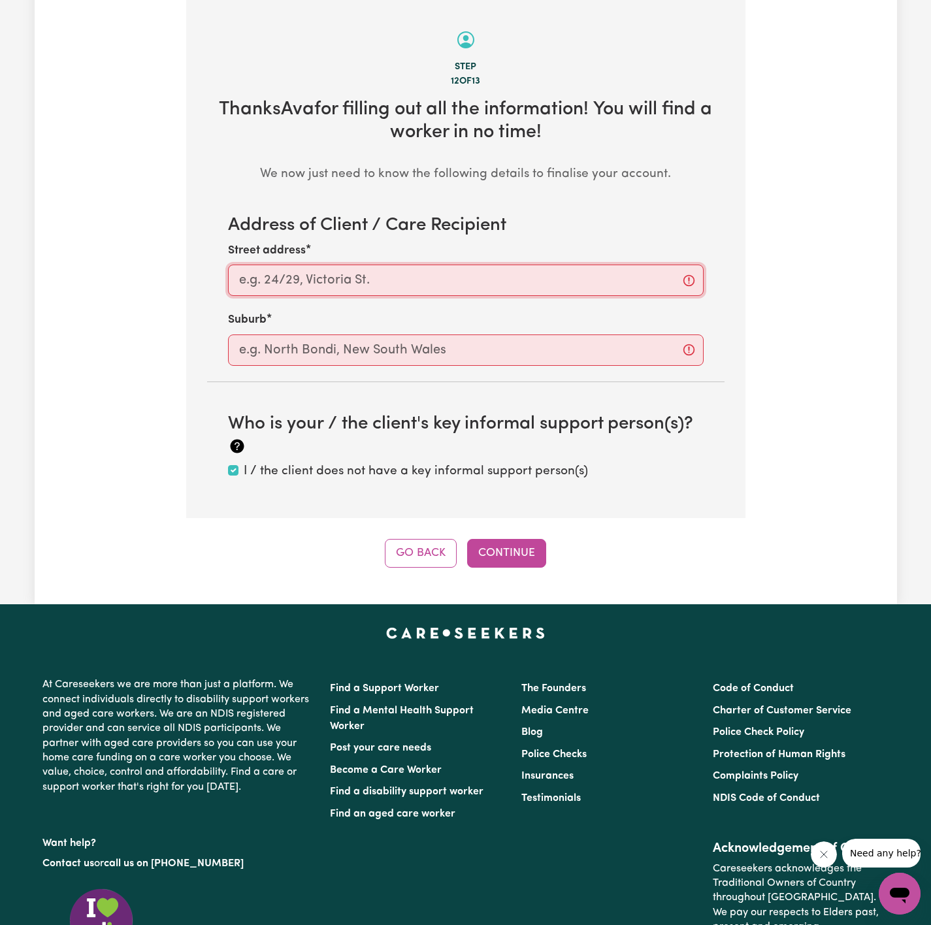
click at [398, 285] on input "Street address" at bounding box center [466, 280] width 476 height 31
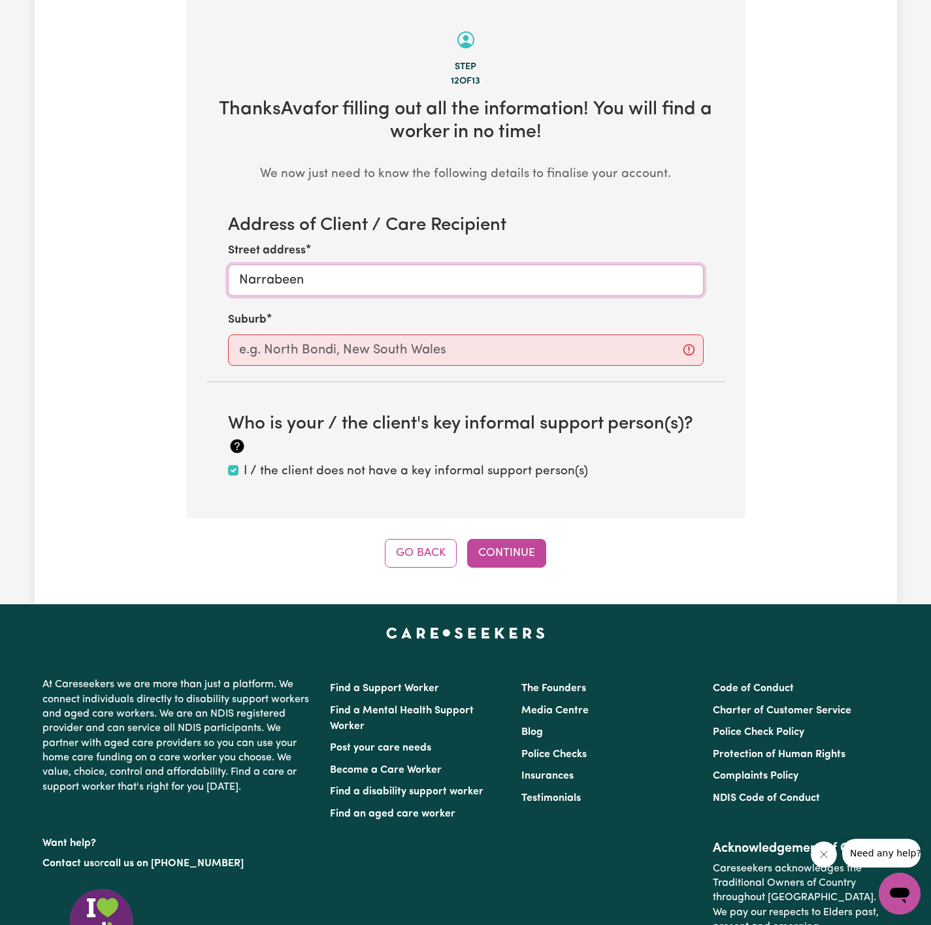
type input "Narrabeen"
click at [406, 346] on input "text" at bounding box center [466, 349] width 476 height 31
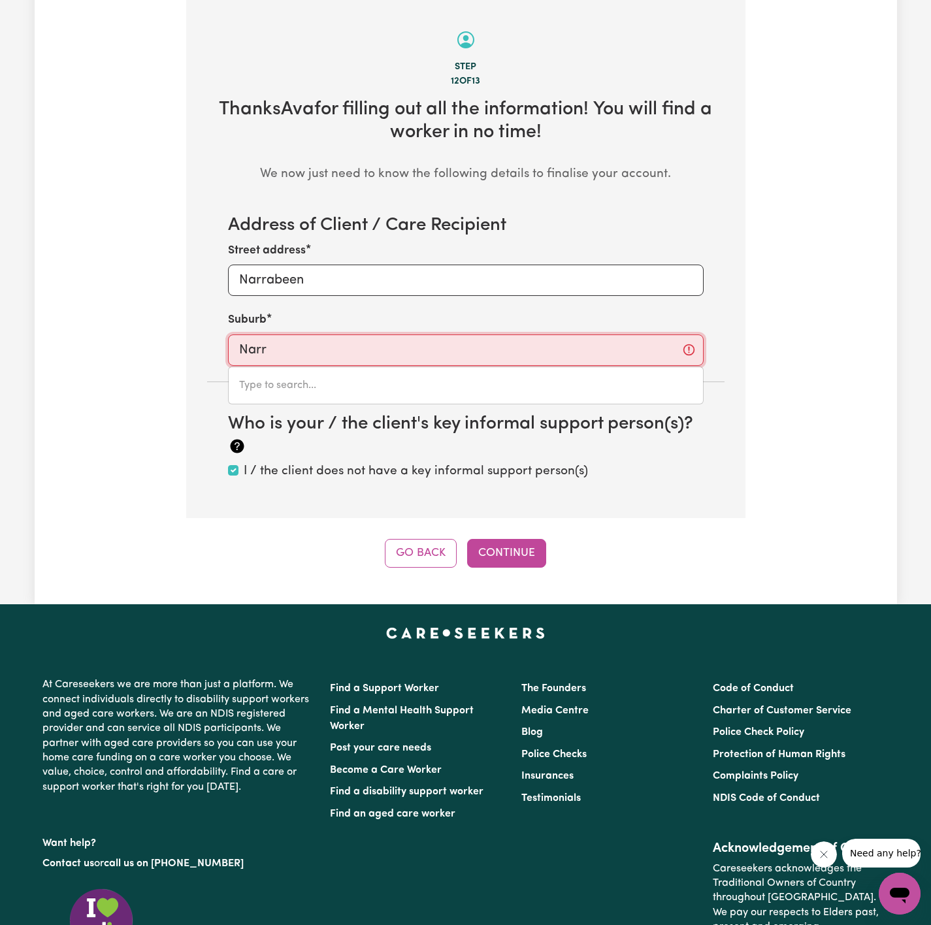
type input "Narra"
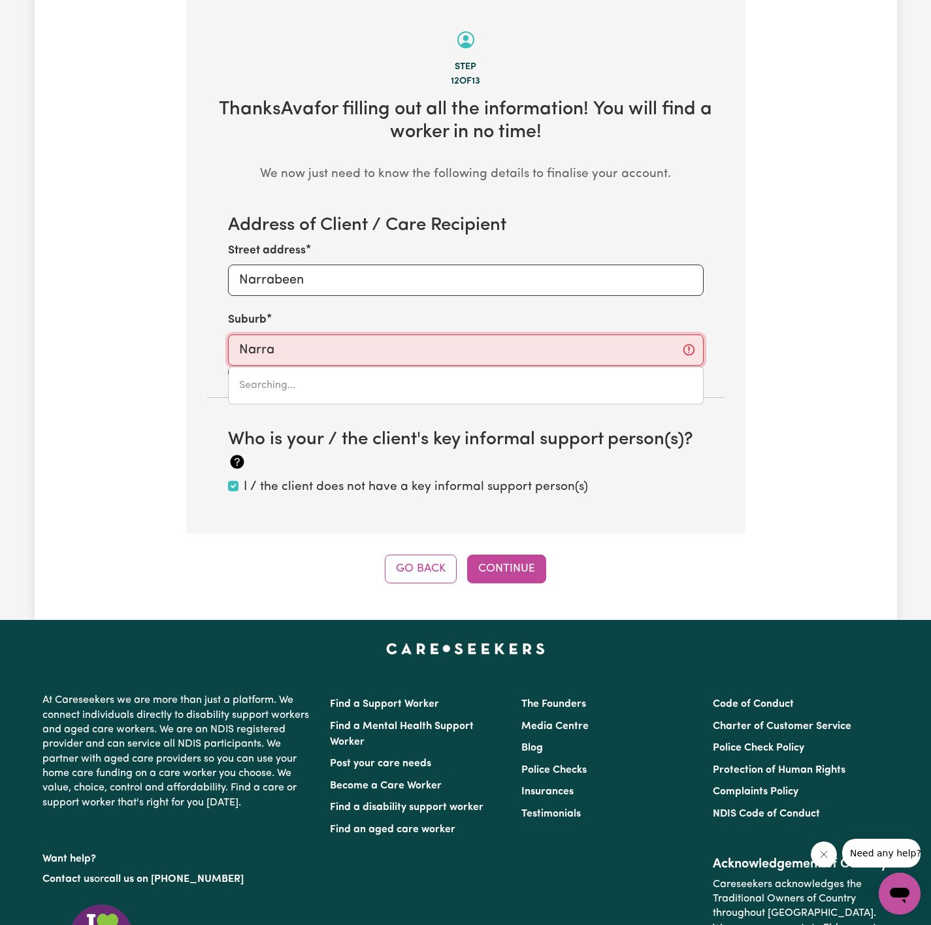
type input "Narra TARRA, Western Australia, 6532"
type input "Narrab"
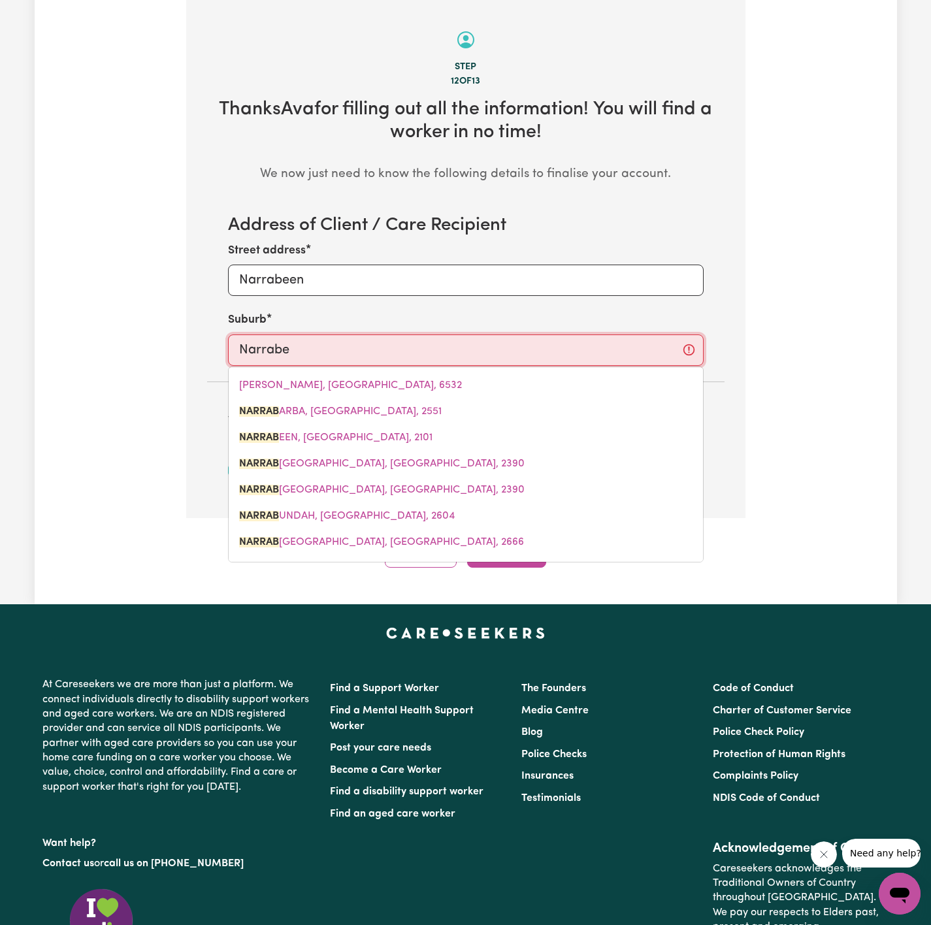
type input "Narrabee"
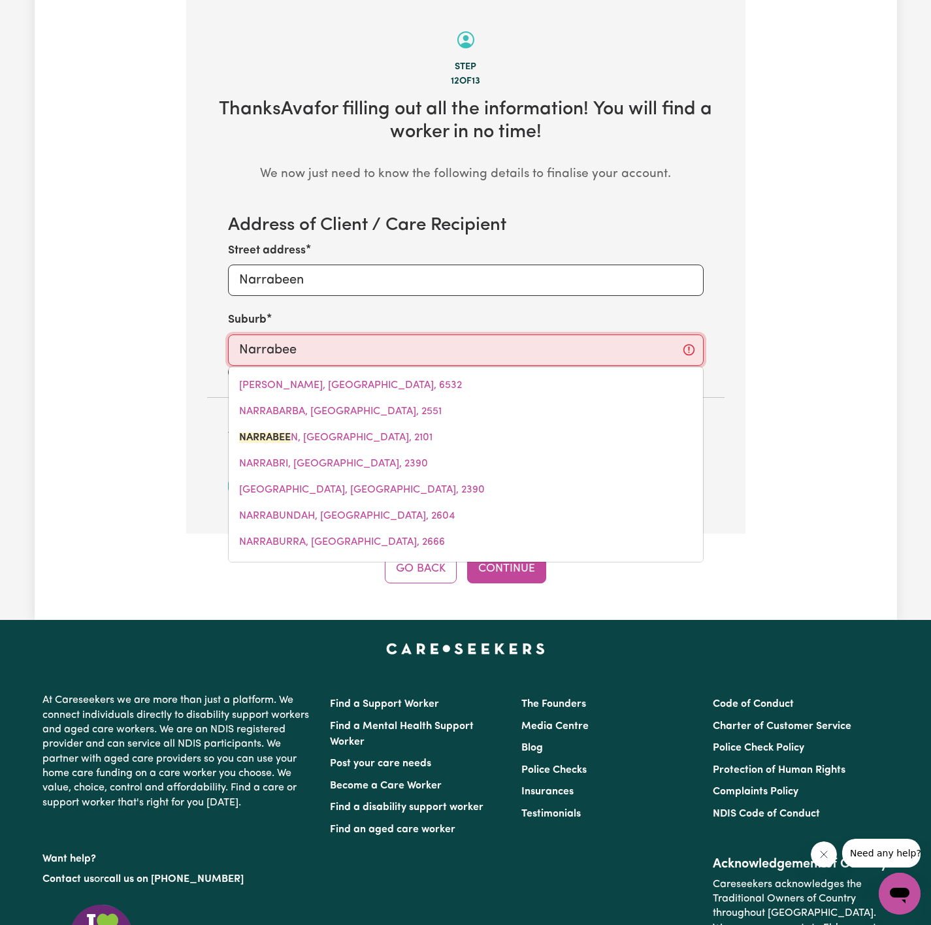
type input "NarrabeeN, New South Wales, 2101"
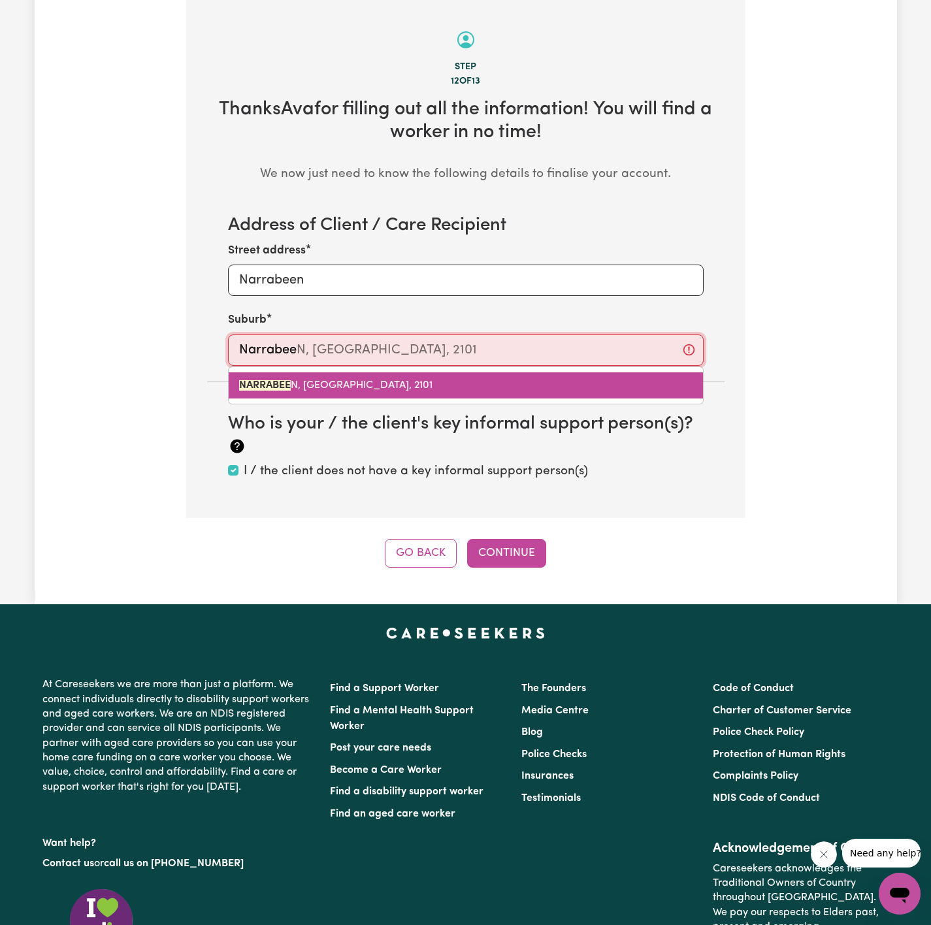
click at [369, 386] on span "NARRABEE N, New South Wales, 2101" at bounding box center [335, 385] width 193 height 10
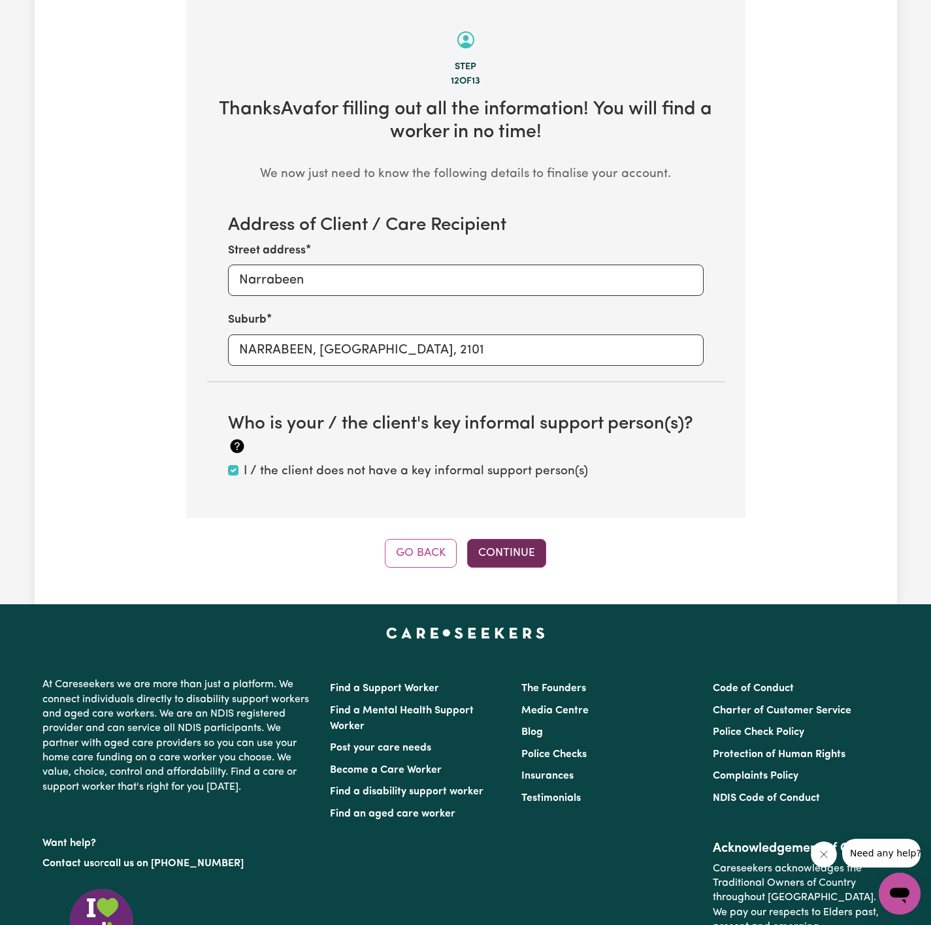
click at [506, 545] on button "Continue" at bounding box center [506, 553] width 79 height 29
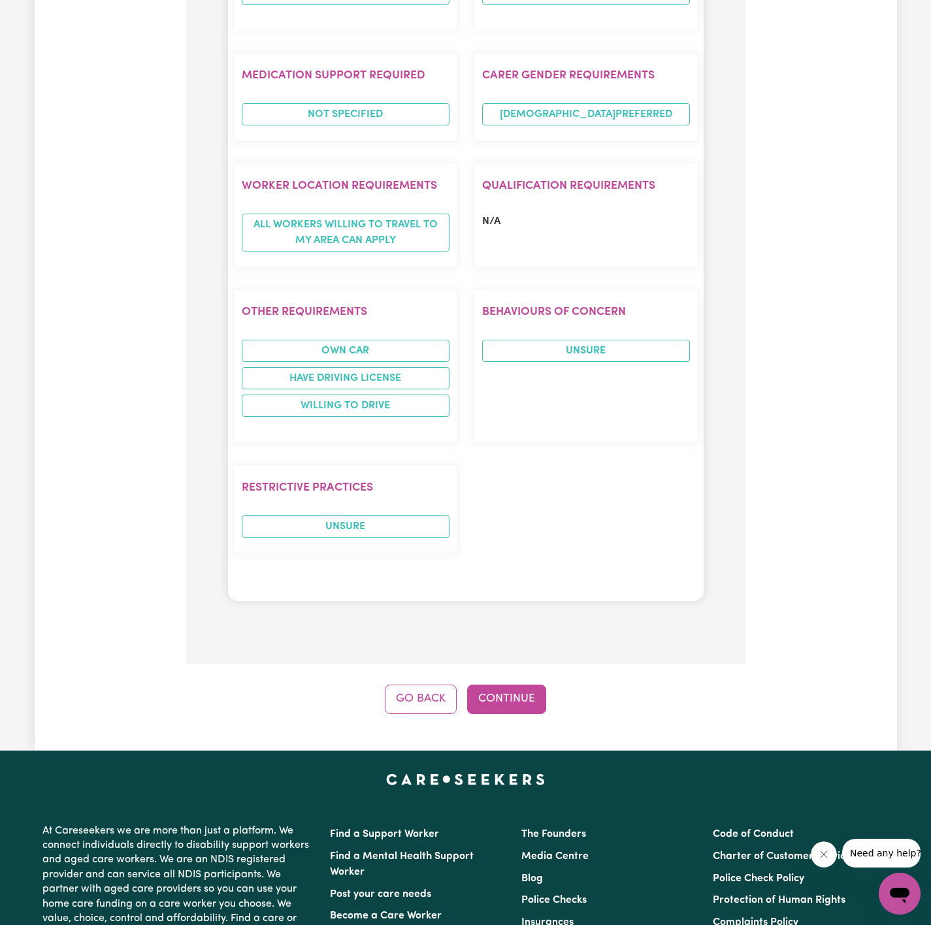
scroll to position [1394, 0]
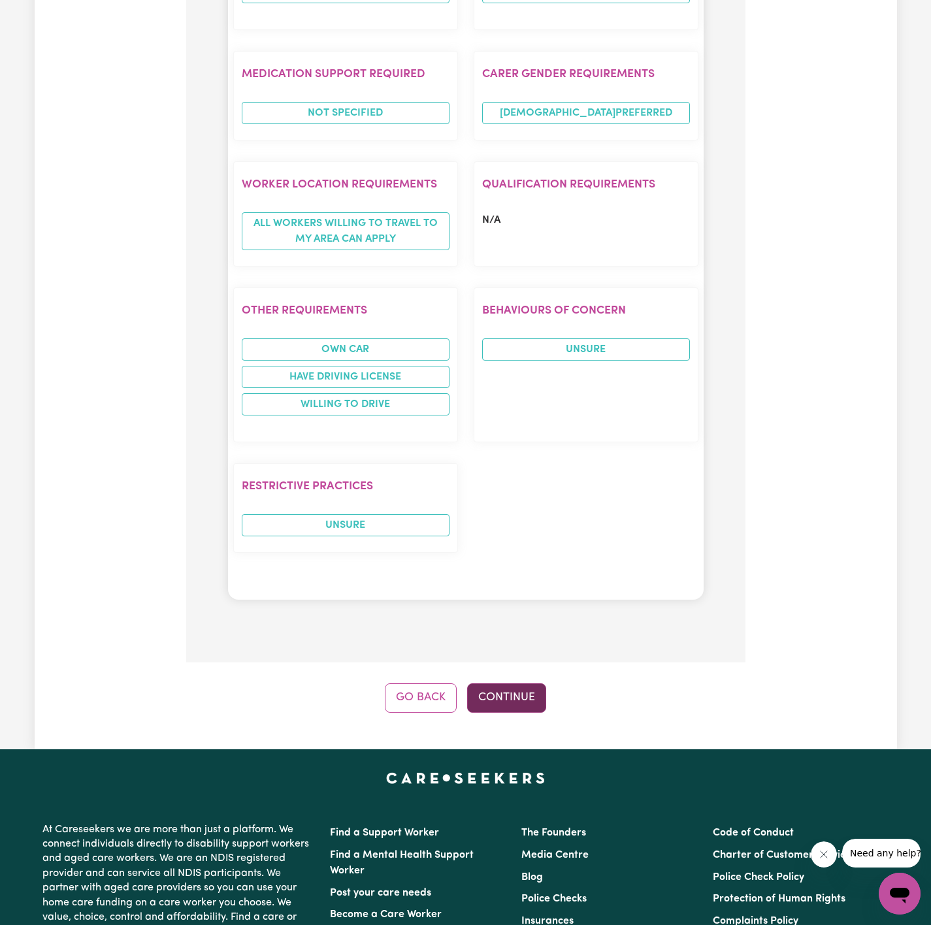
click at [515, 683] on button "Continue" at bounding box center [506, 697] width 79 height 29
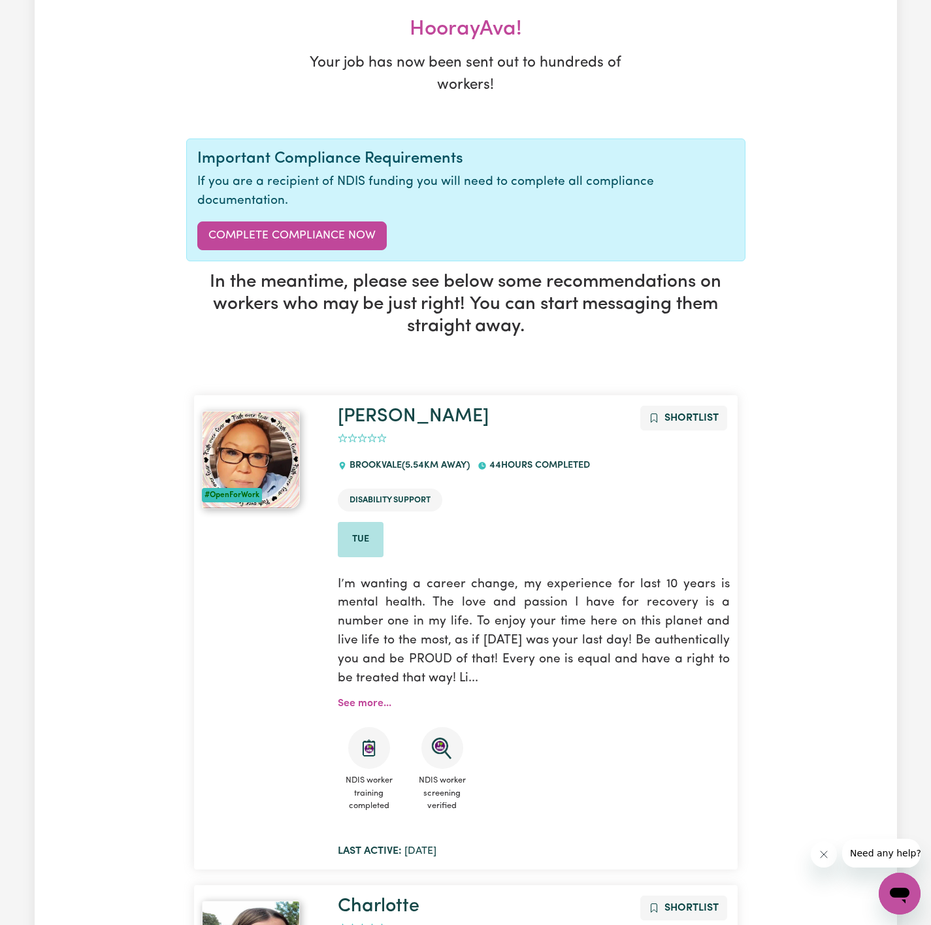
scroll to position [0, 0]
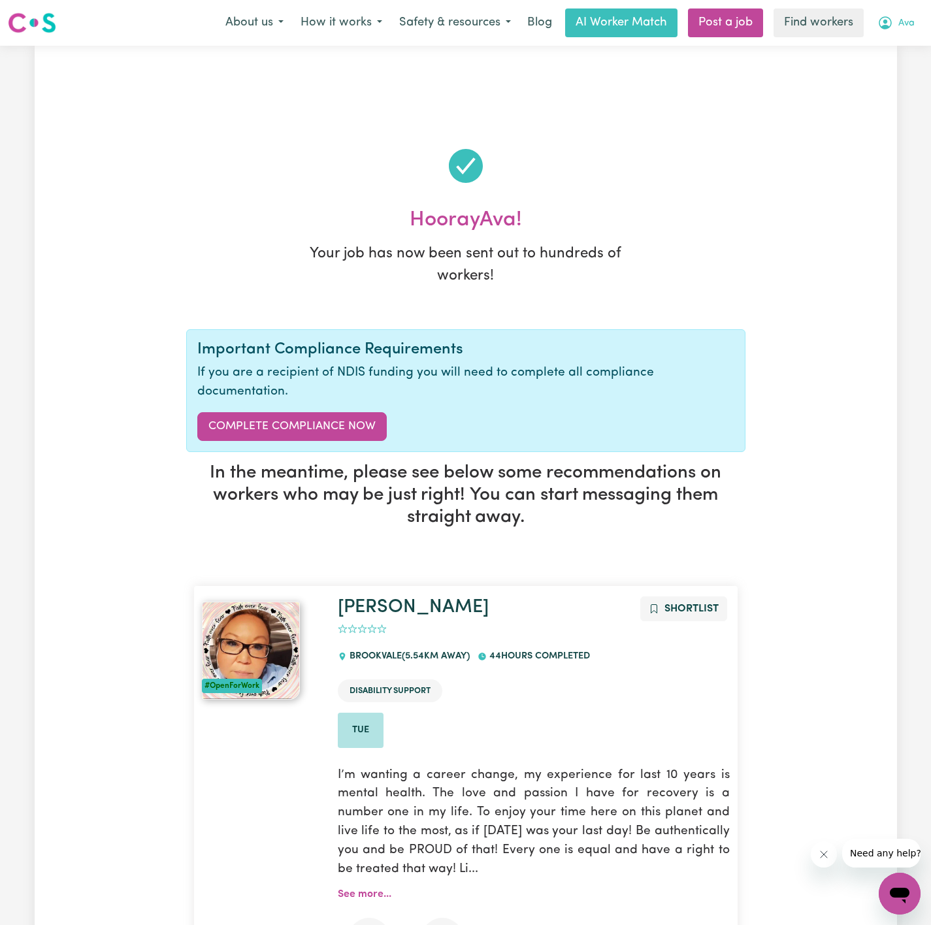
click at [909, 28] on span "Ava" at bounding box center [906, 23] width 16 height 14
click at [892, 56] on link "My Dashboard" at bounding box center [870, 51] width 103 height 25
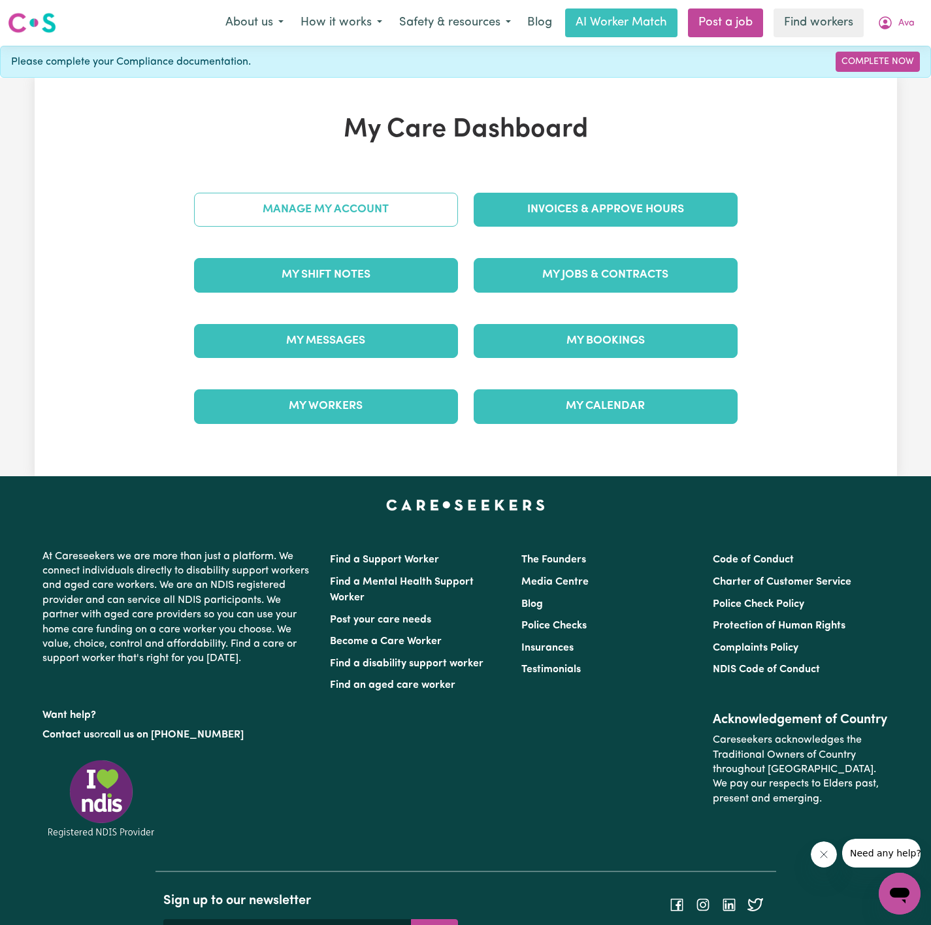
click at [382, 204] on link "Manage My Account" at bounding box center [326, 210] width 264 height 34
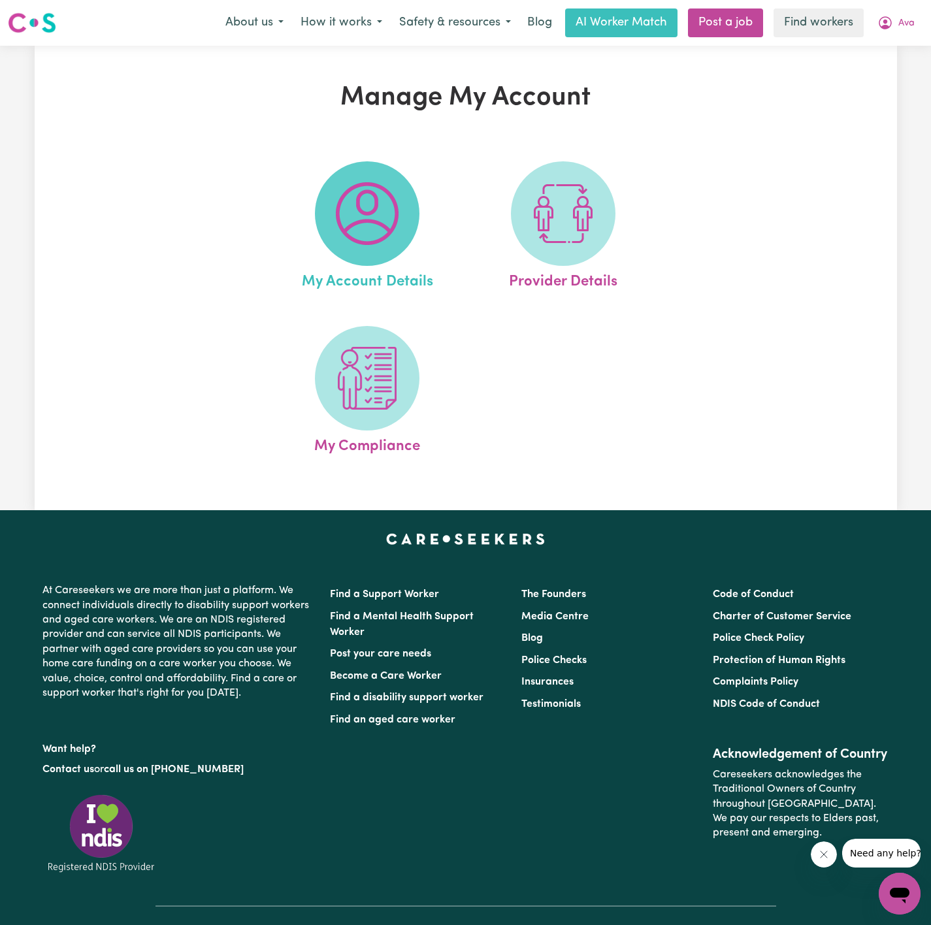
click at [379, 196] on img at bounding box center [367, 213] width 63 height 63
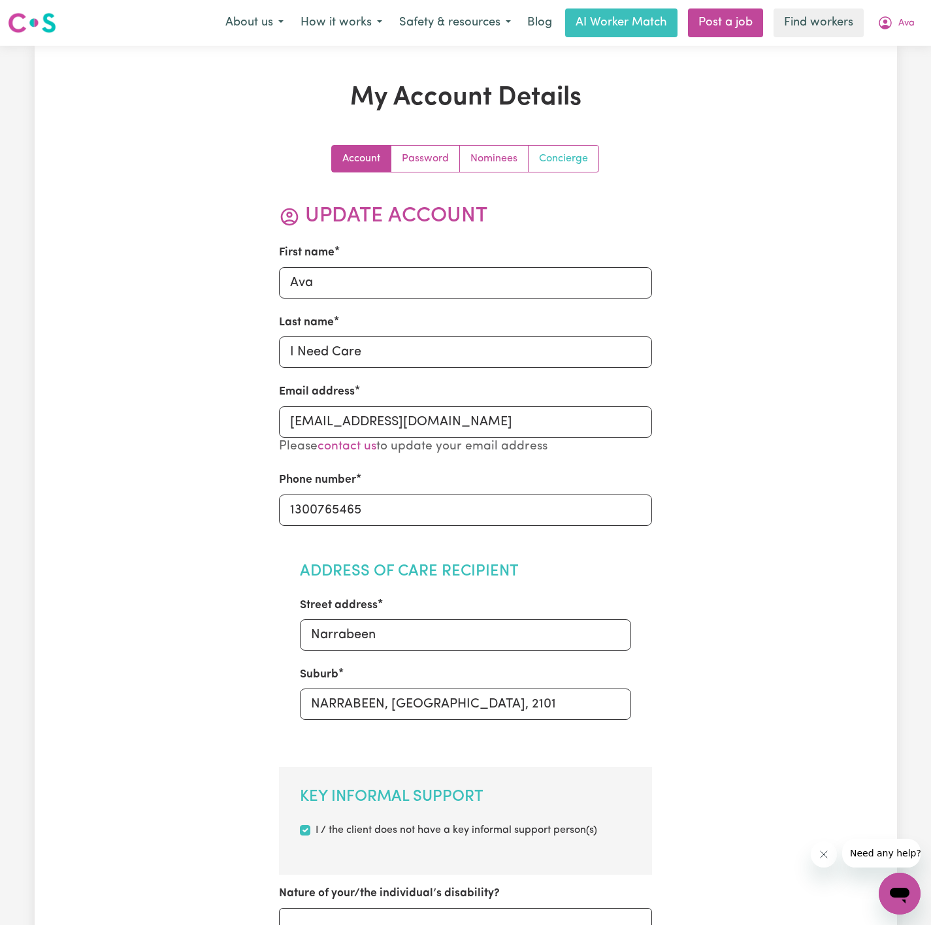
click at [549, 169] on link "Concierge" at bounding box center [564, 159] width 70 height 26
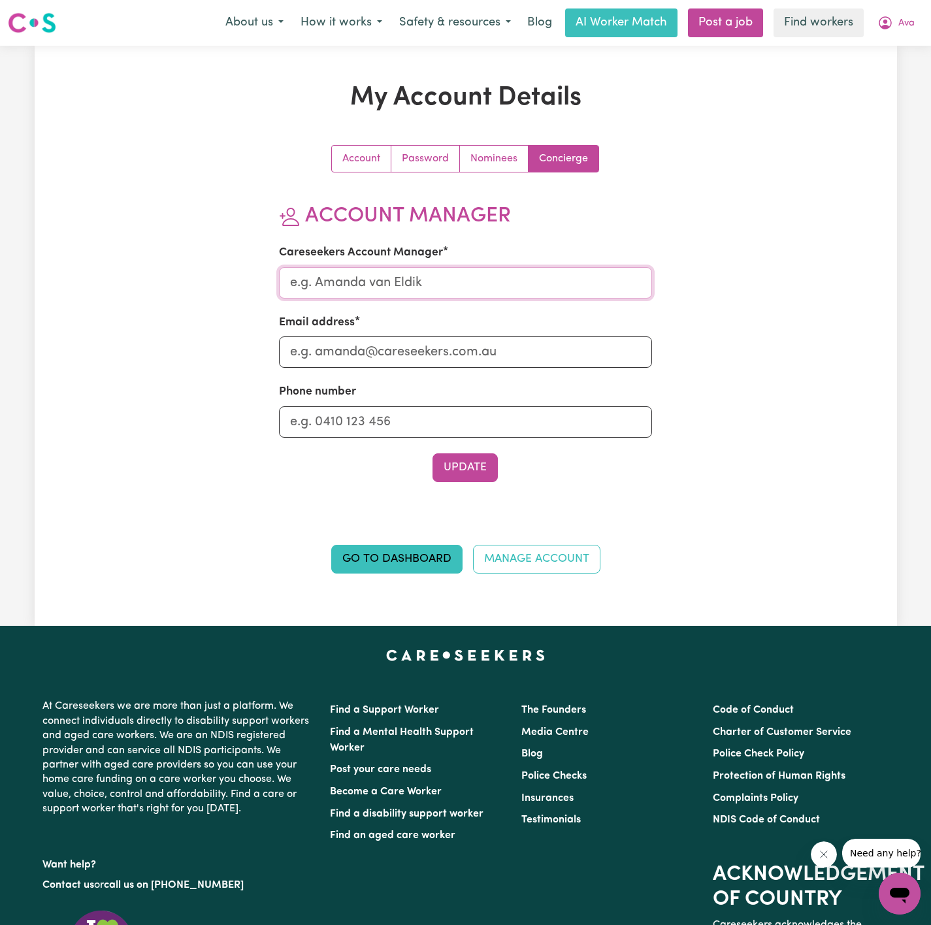
click at [516, 275] on input "Careseekers Account Manager" at bounding box center [465, 282] width 373 height 31
type input "Annie"
click at [477, 348] on input "Email address" at bounding box center [465, 351] width 373 height 31
type input "A"
type input "annie@careseekers.com.au"
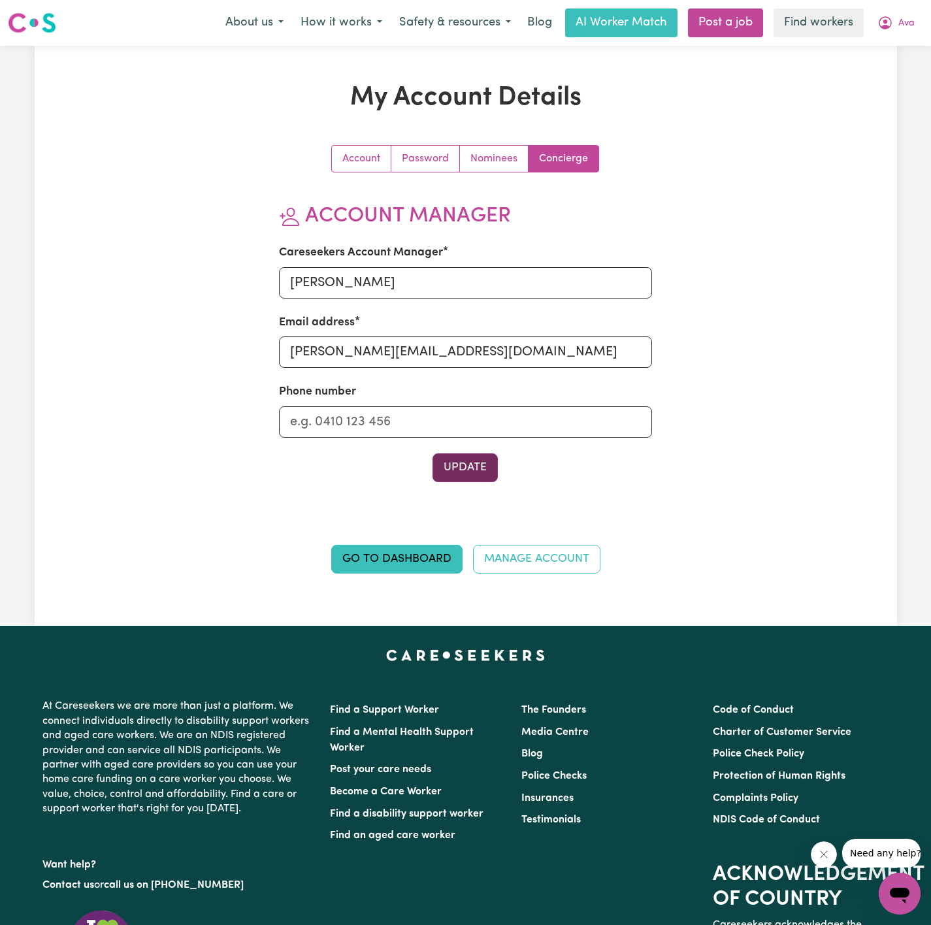
click at [463, 466] on button "Update" at bounding box center [464, 467] width 65 height 29
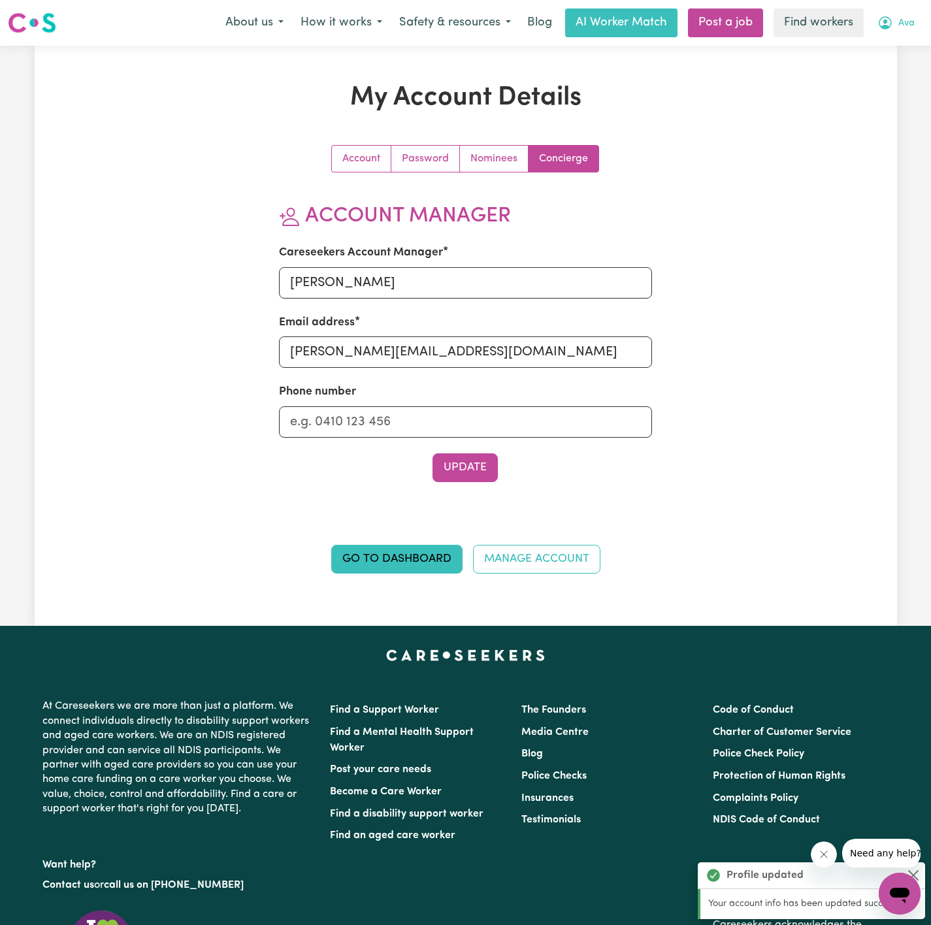
click at [902, 22] on span "Ava" at bounding box center [906, 23] width 16 height 14
click at [894, 42] on link "My Dashboard" at bounding box center [870, 51] width 103 height 25
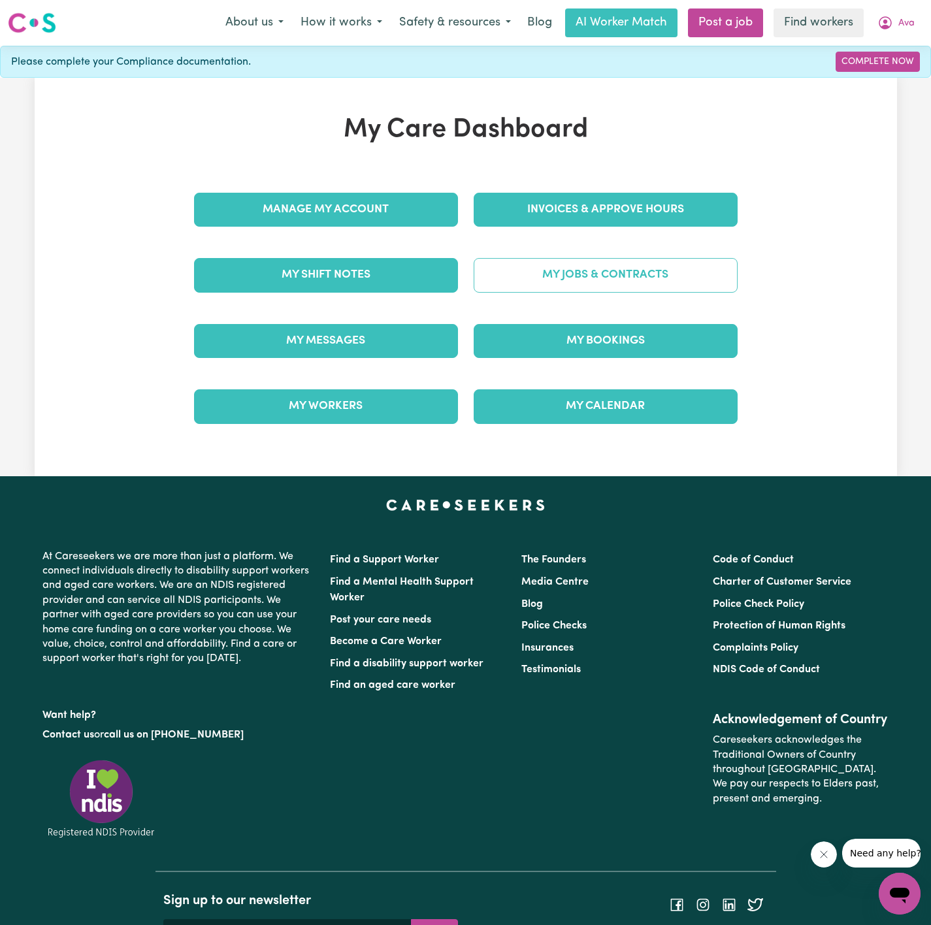
click at [662, 263] on link "My Jobs & Contracts" at bounding box center [606, 275] width 264 height 34
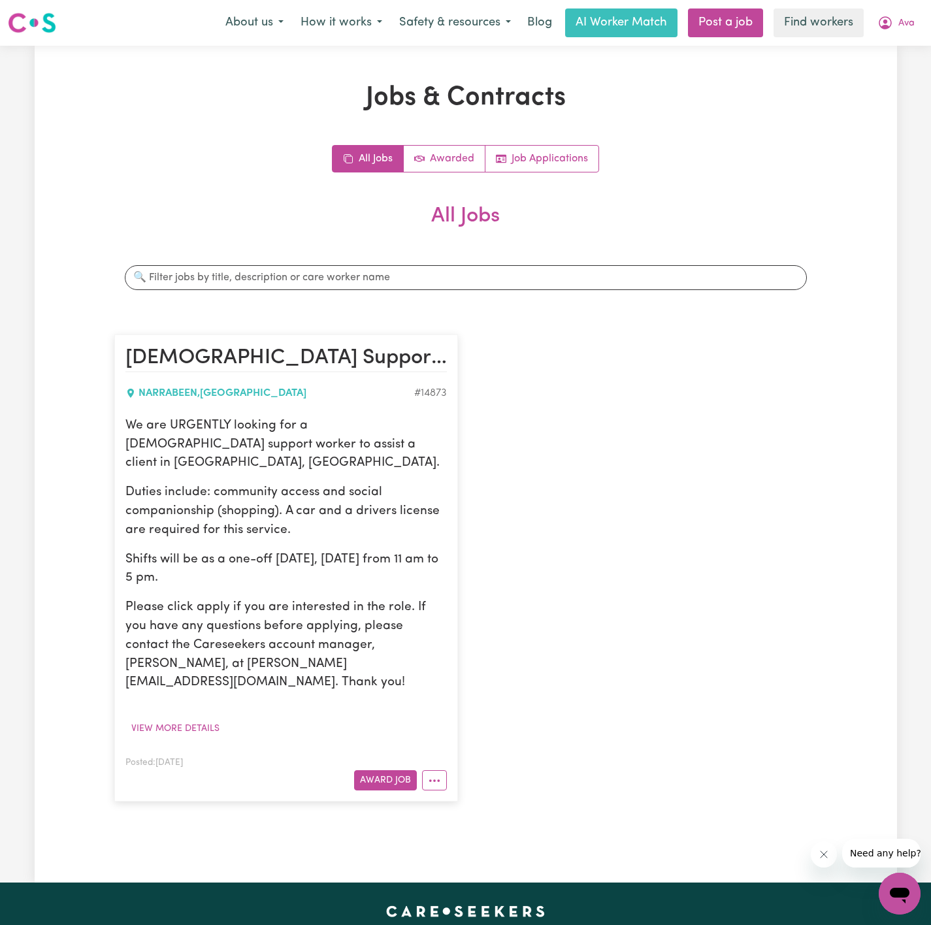
drag, startPoint x: 125, startPoint y: 419, endPoint x: 120, endPoint y: 424, distance: 6.9
click at [125, 421] on p "We are URGENTLY looking for a female support worker to assist a client in Narra…" at bounding box center [285, 445] width 321 height 56
drag, startPoint x: 125, startPoint y: 428, endPoint x: 277, endPoint y: 561, distance: 201.8
click at [275, 561] on div "We are URGENTLY looking for a female support worker to assist a client in Narra…" at bounding box center [285, 555] width 321 height 276
copy div "We are URGENTLY looking for a female support worker to assist a client in Narra…"
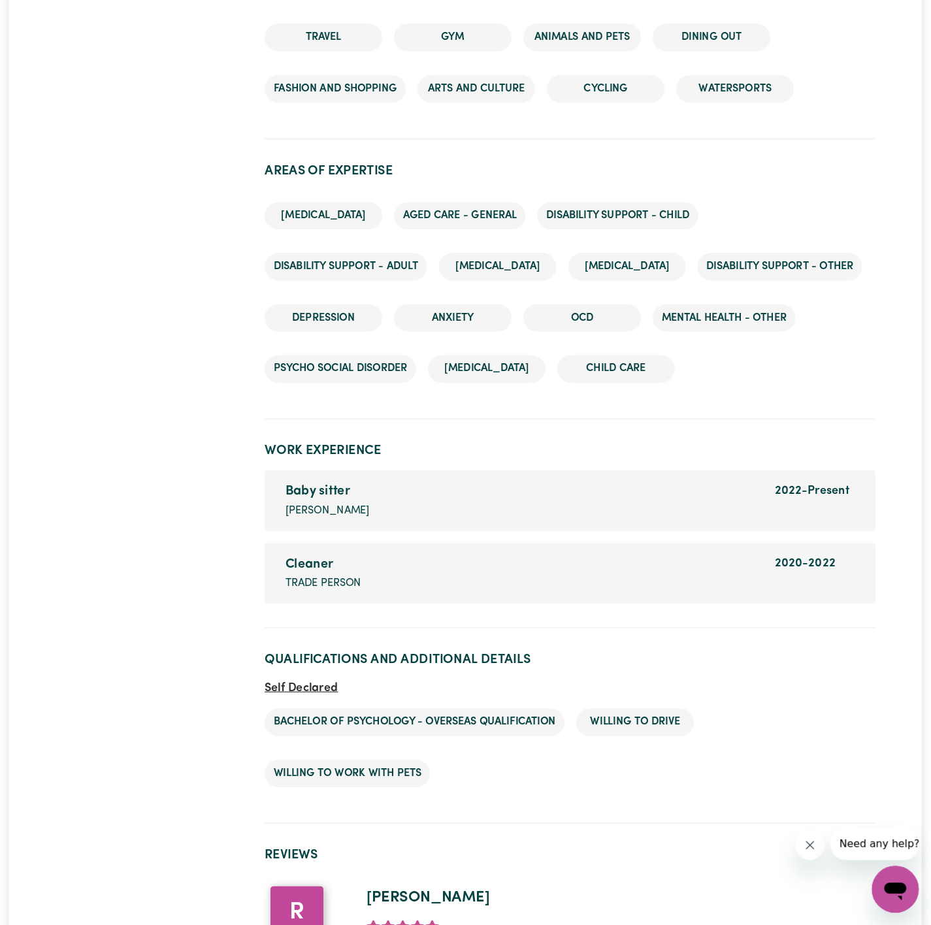
scroll to position [1698, 0]
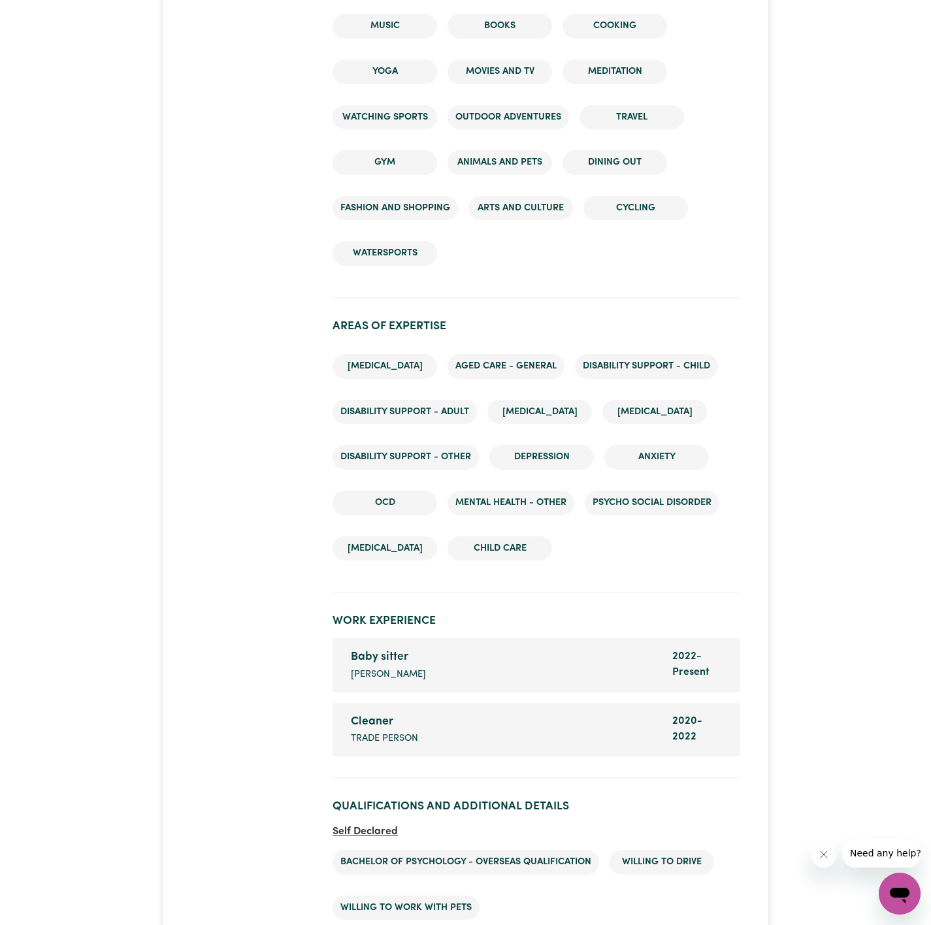
drag, startPoint x: 627, startPoint y: 0, endPoint x: 500, endPoint y: 261, distance: 289.8
click at [500, 261] on ul "Music Books Cooking Yoga Movies and TV Meditation Watching sports Outdoor adven…" at bounding box center [536, 139] width 407 height 273
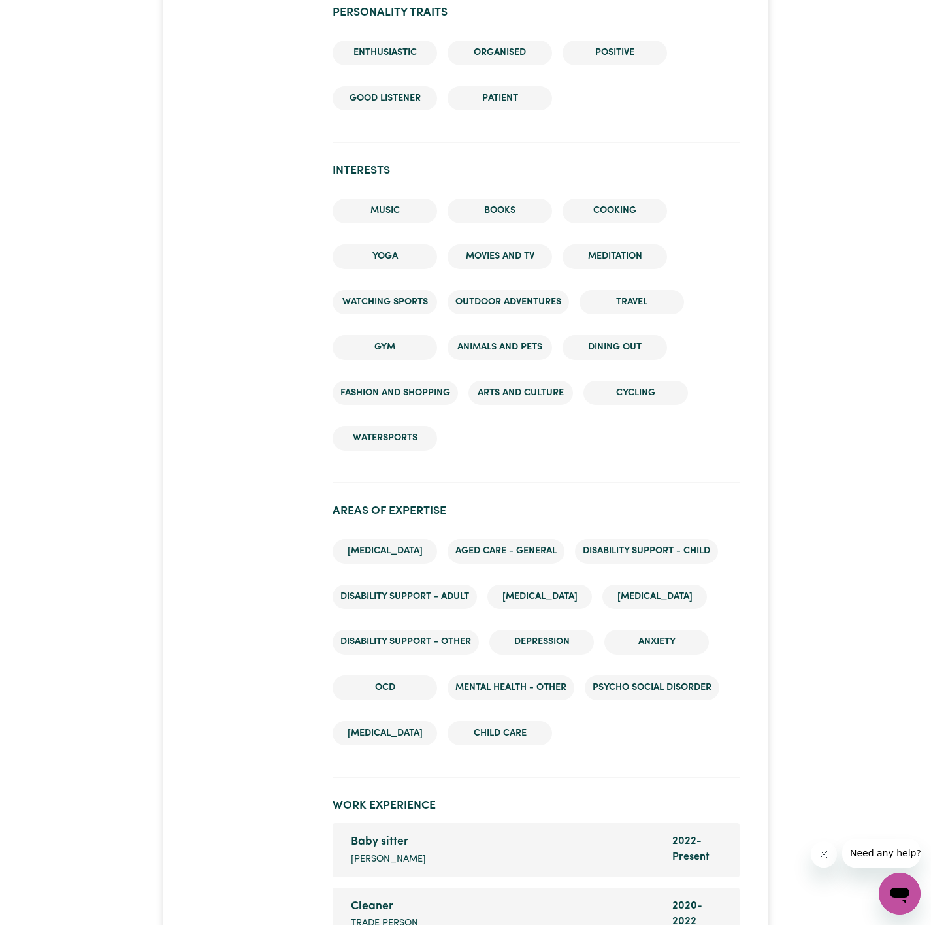
scroll to position [1208, 0]
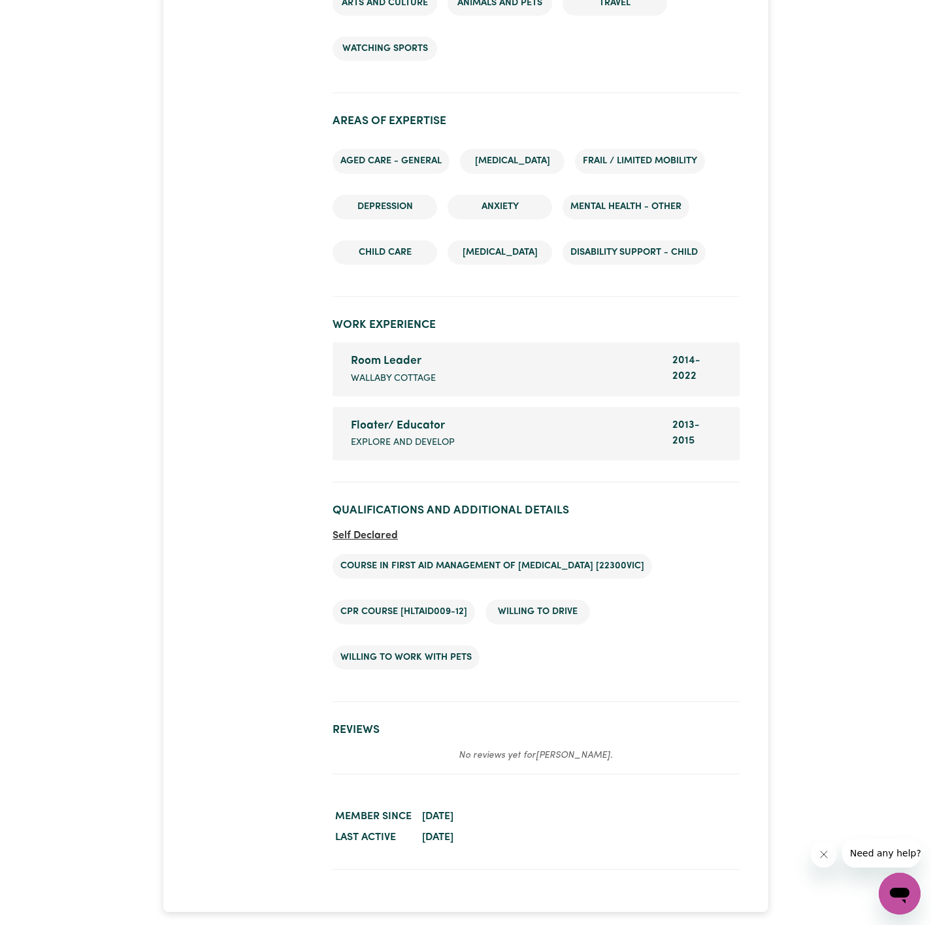
scroll to position [2156, 0]
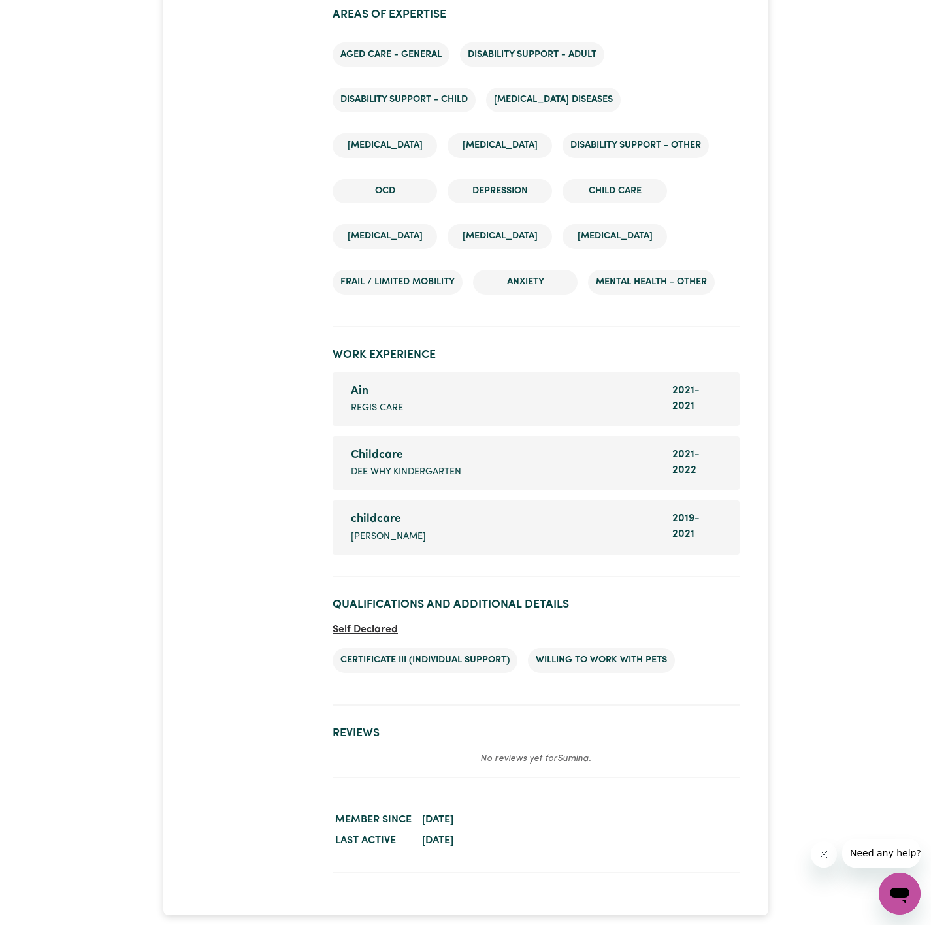
scroll to position [1980, 0]
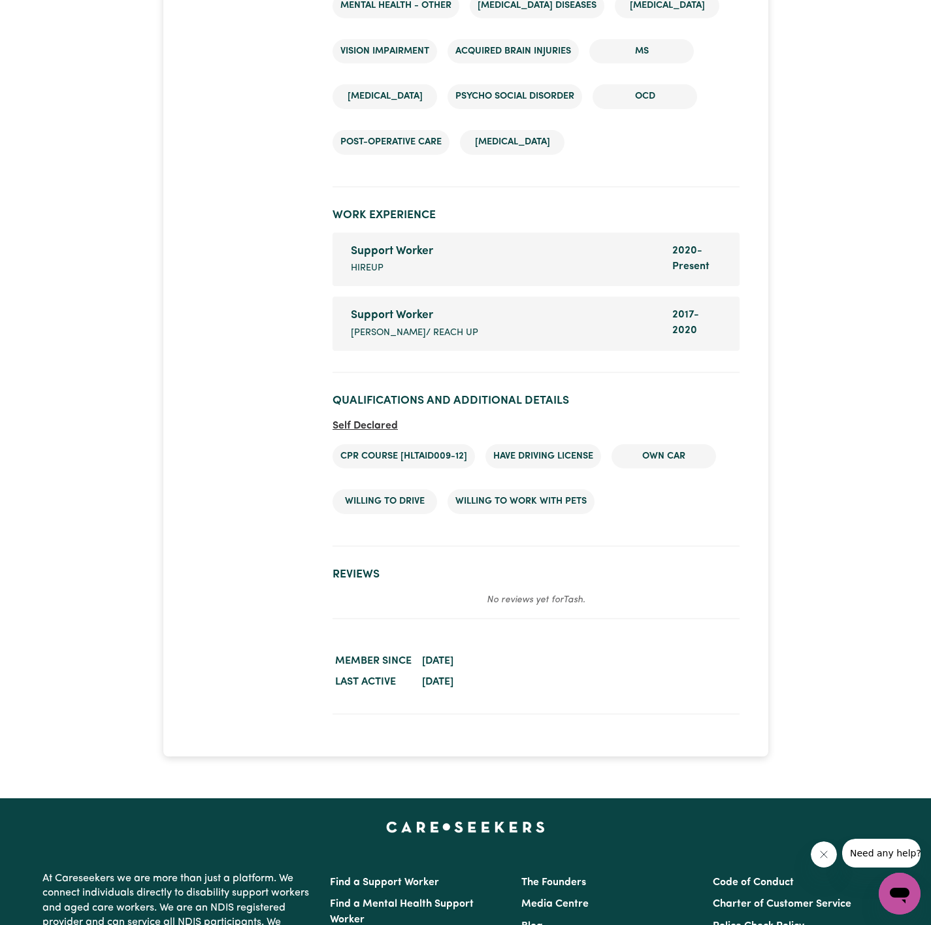
scroll to position [2548, 0]
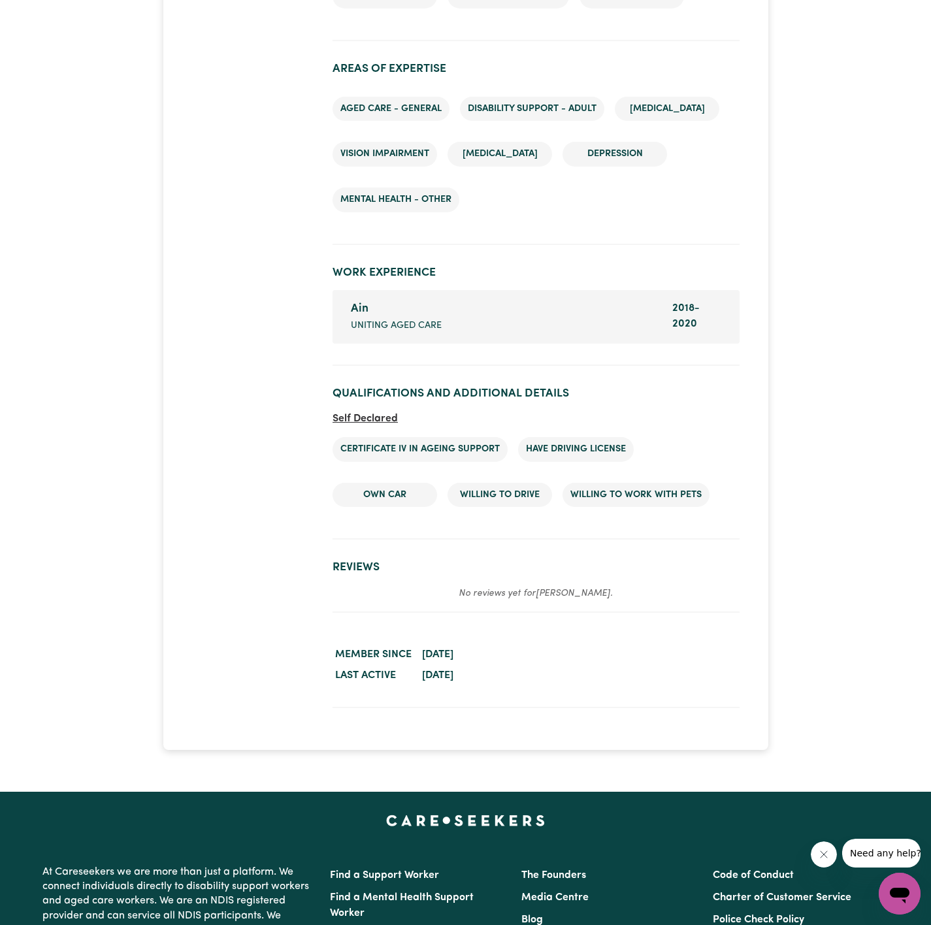
scroll to position [1764, 0]
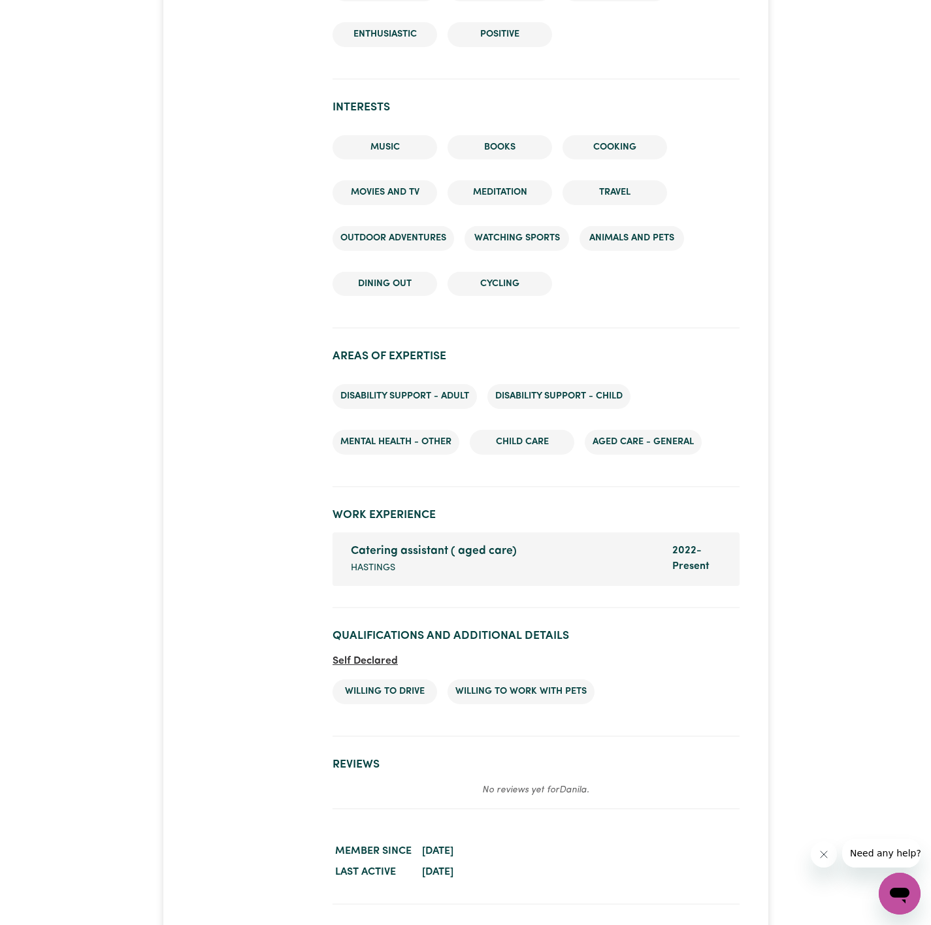
scroll to position [1568, 0]
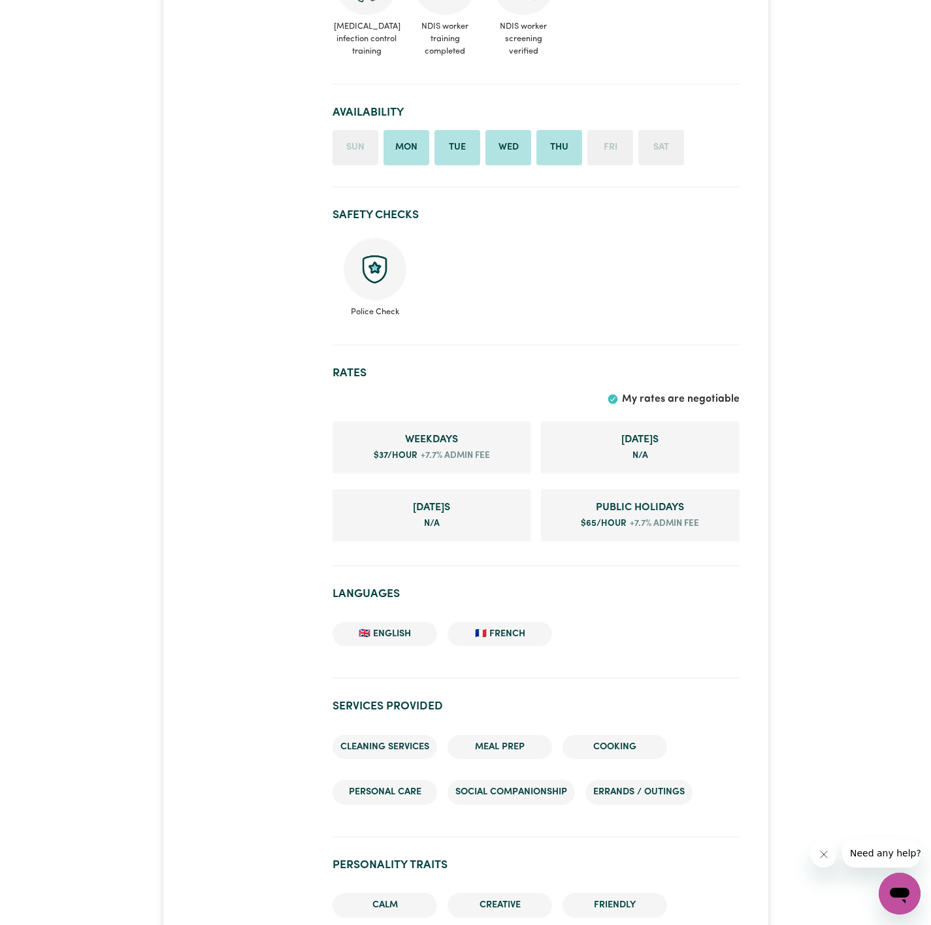
scroll to position [686, 0]
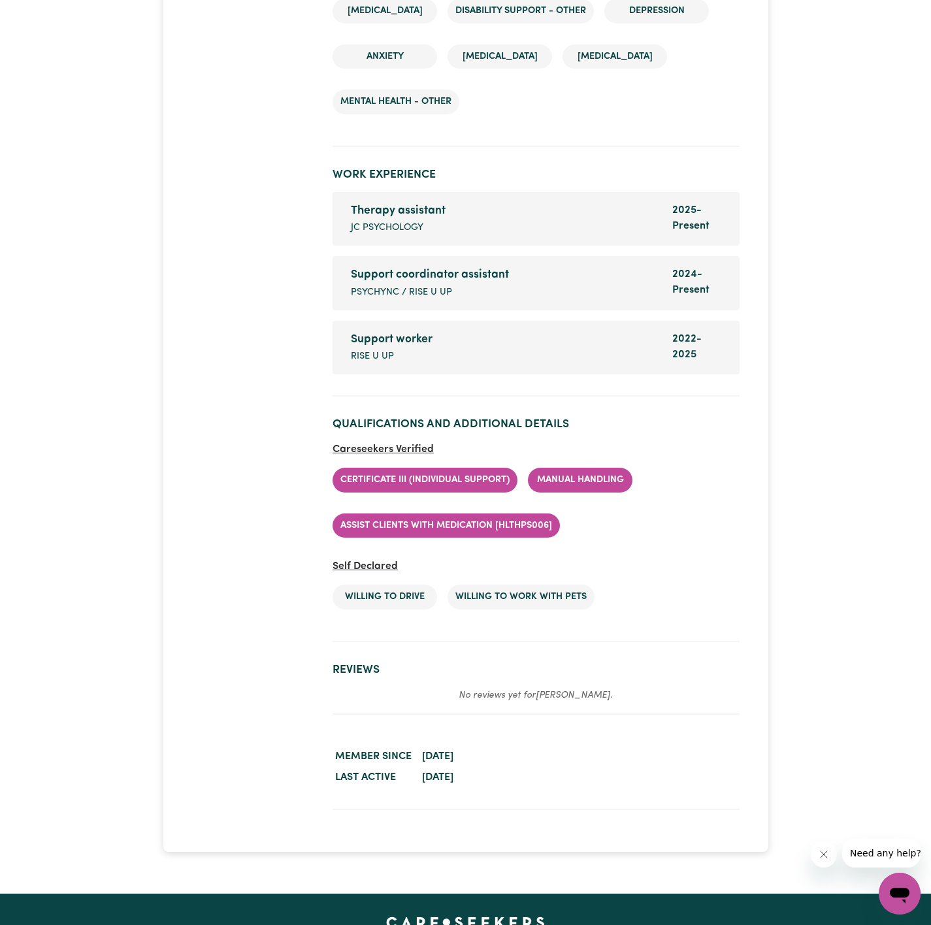
scroll to position [2352, 0]
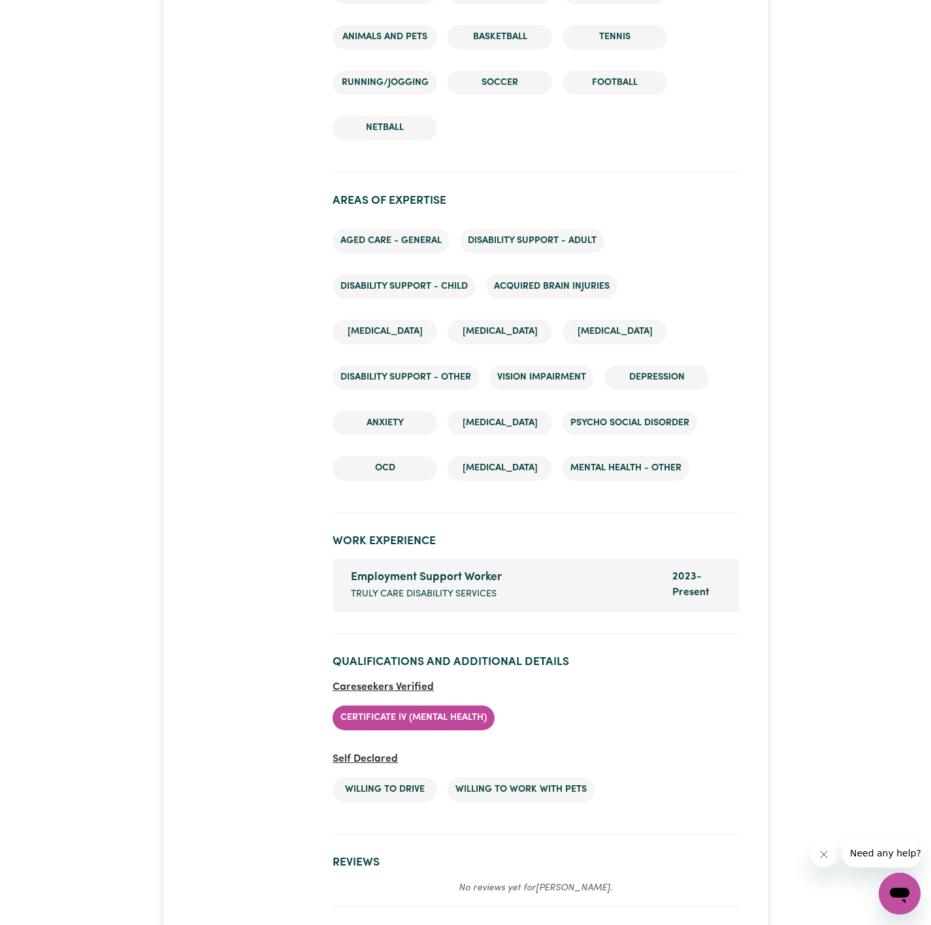
scroll to position [2646, 0]
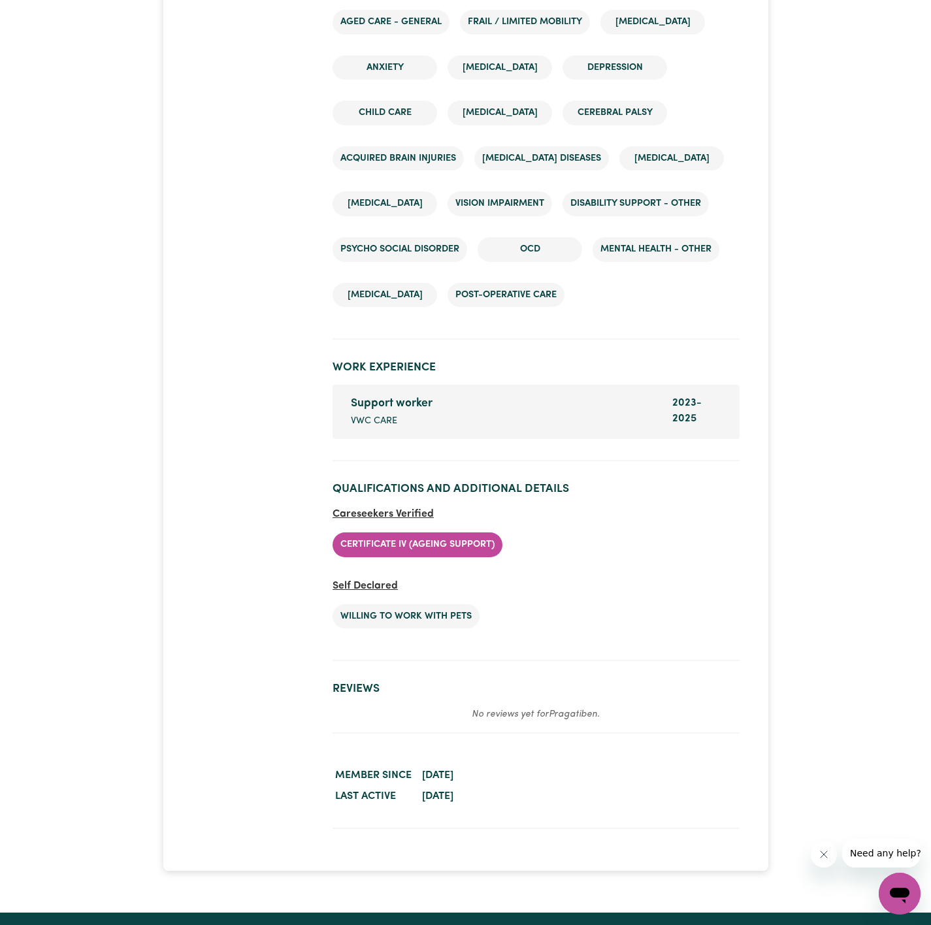
scroll to position [2744, 0]
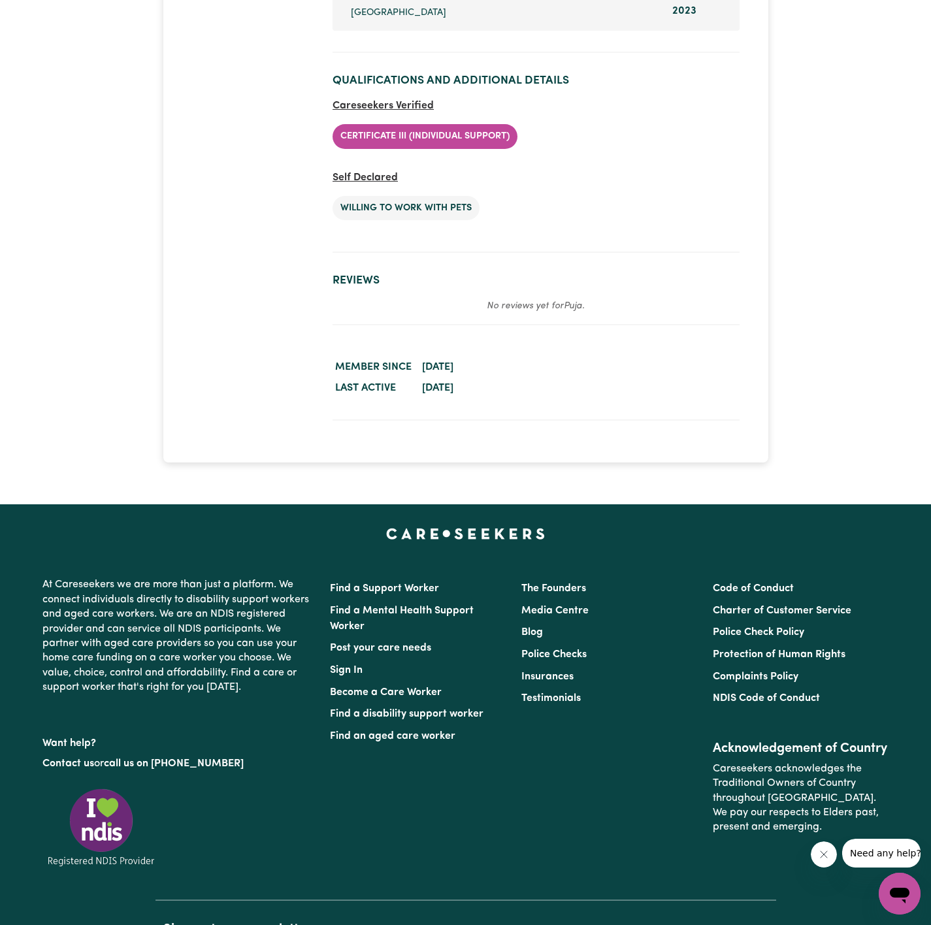
scroll to position [2450, 0]
